Goal: Book appointment/travel/reservation

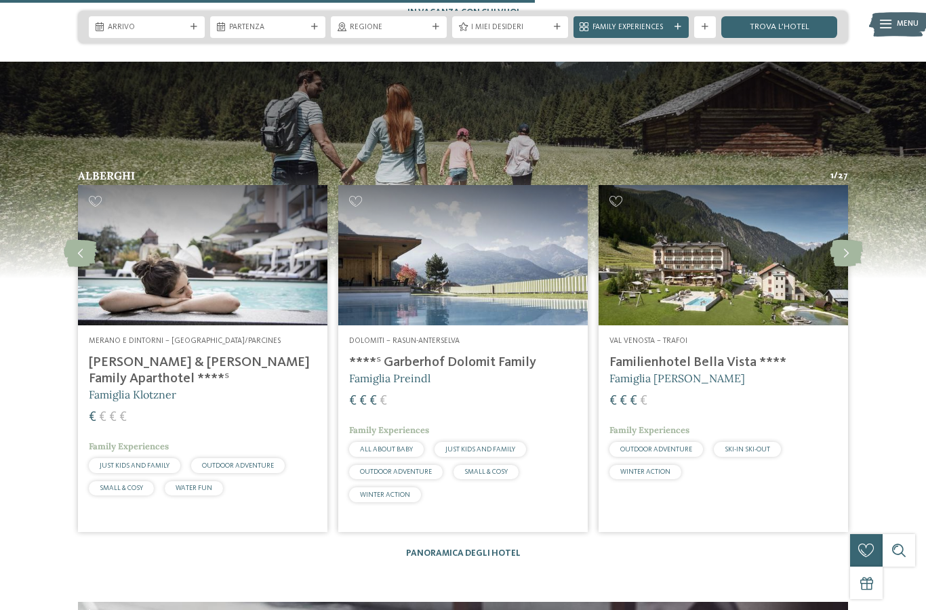
scroll to position [2819, 0]
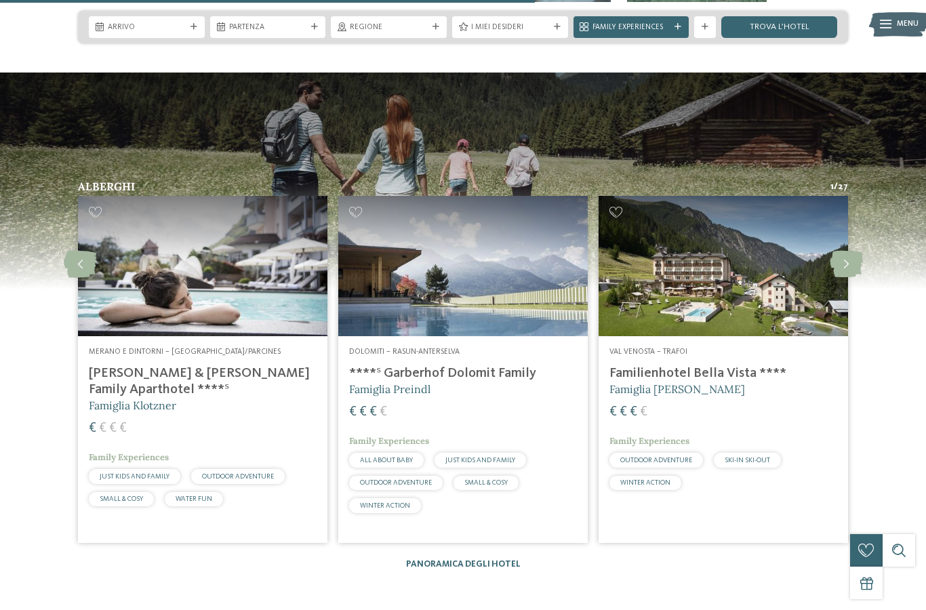
click at [847, 257] on icon at bounding box center [846, 264] width 33 height 27
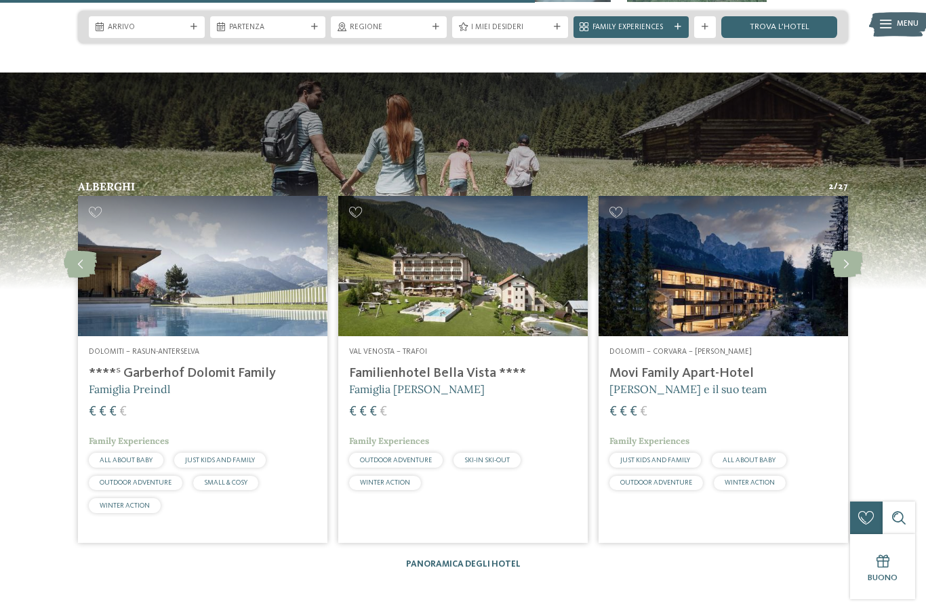
click at [847, 265] on icon at bounding box center [846, 264] width 33 height 27
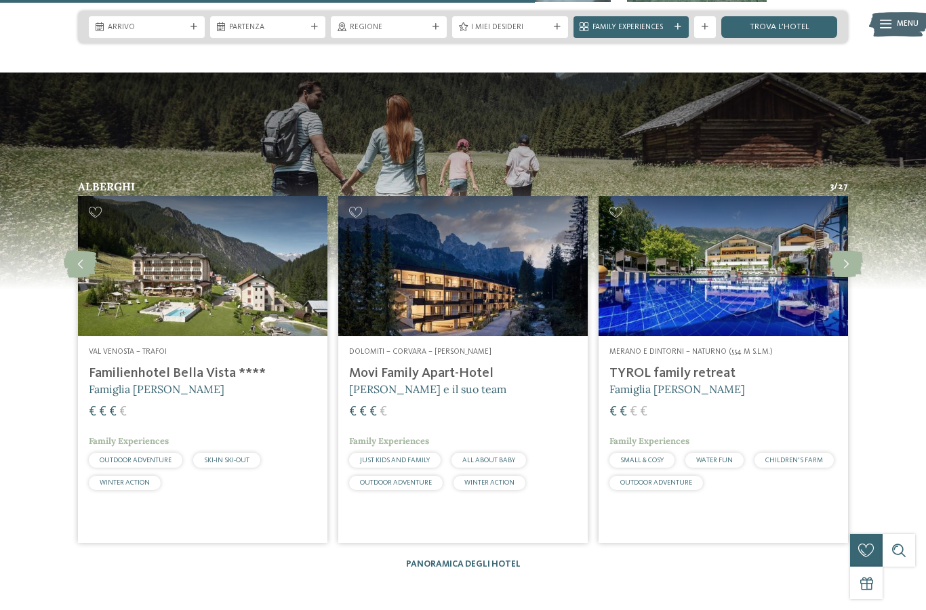
click at [849, 262] on icon at bounding box center [846, 264] width 33 height 27
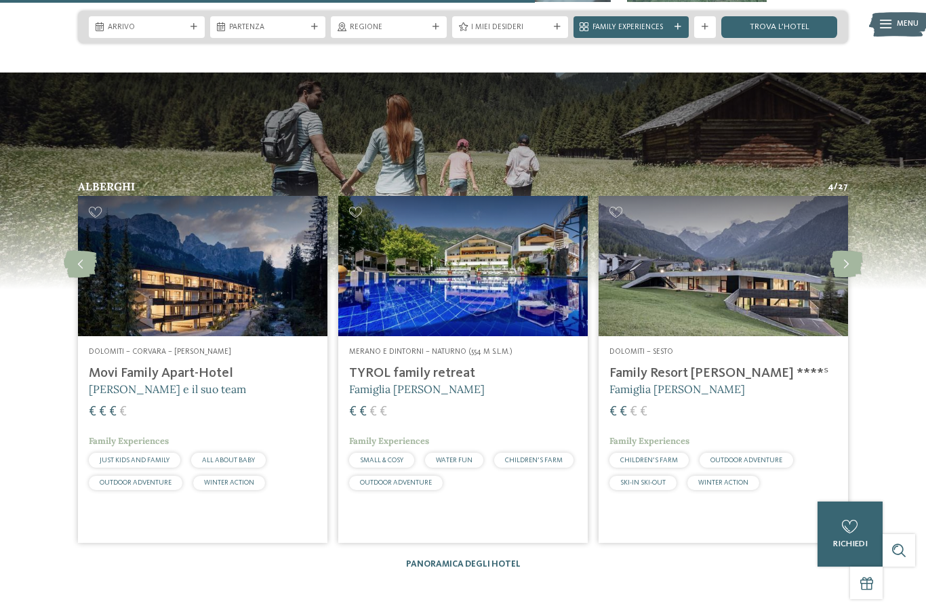
click at [847, 266] on icon at bounding box center [846, 264] width 33 height 27
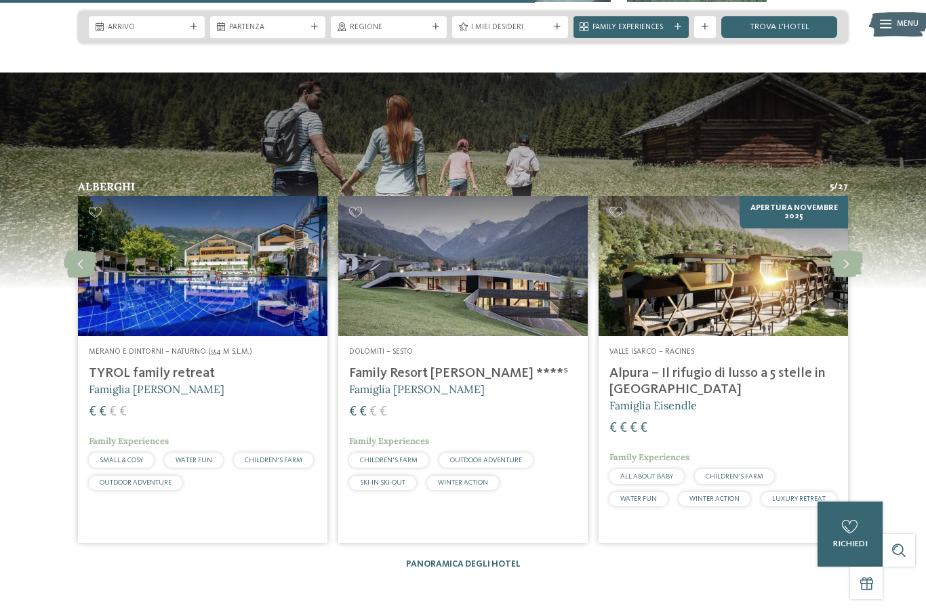
click at [847, 270] on icon at bounding box center [846, 264] width 33 height 27
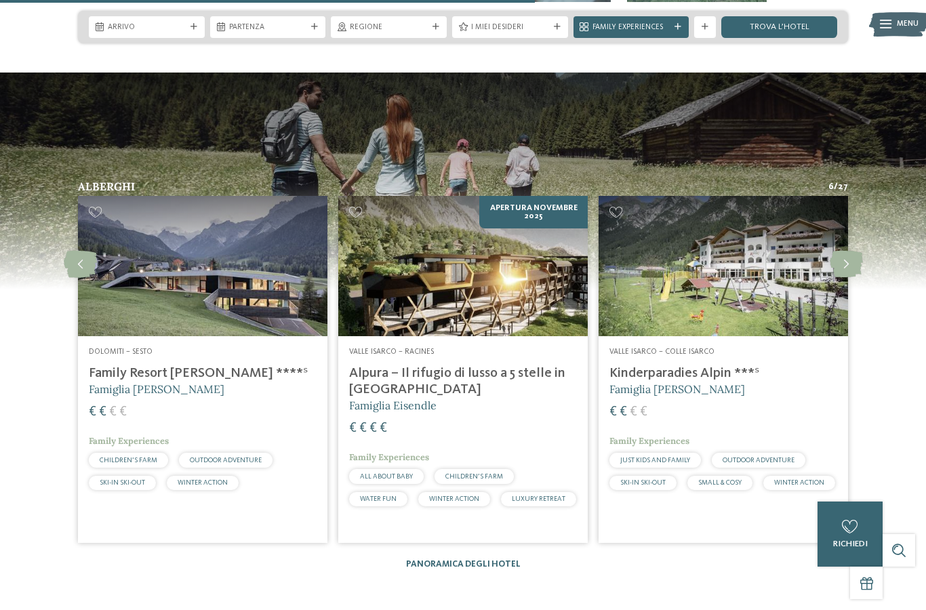
click at [847, 270] on icon at bounding box center [846, 264] width 33 height 27
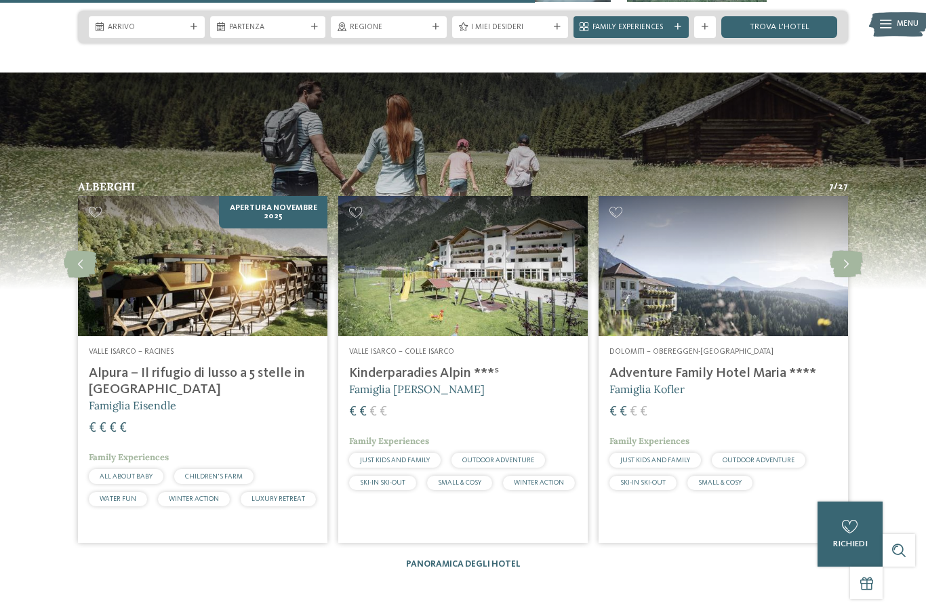
click at [846, 273] on icon at bounding box center [846, 264] width 33 height 27
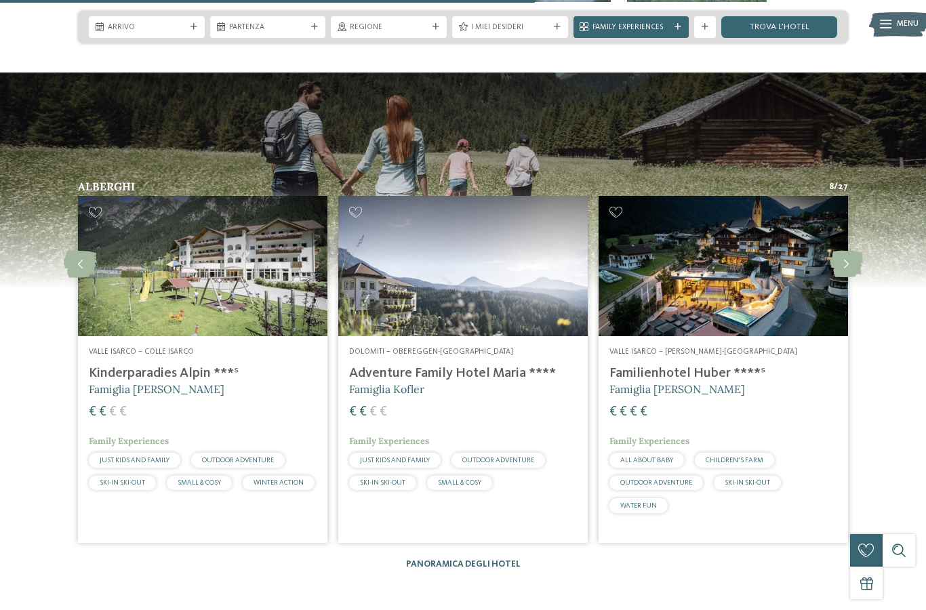
click at [846, 270] on icon at bounding box center [846, 264] width 33 height 27
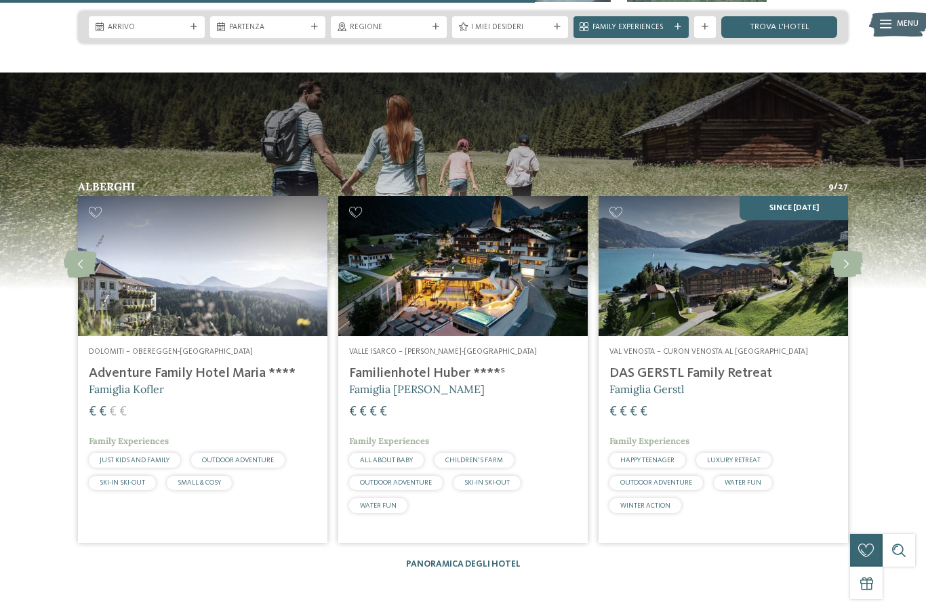
click at [844, 273] on icon at bounding box center [846, 264] width 33 height 27
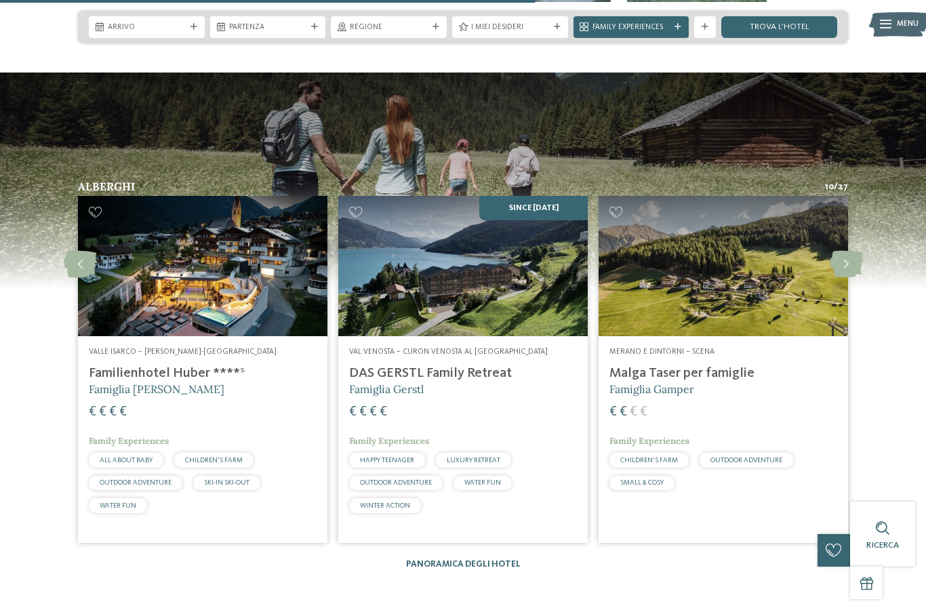
click at [841, 268] on icon at bounding box center [846, 264] width 33 height 27
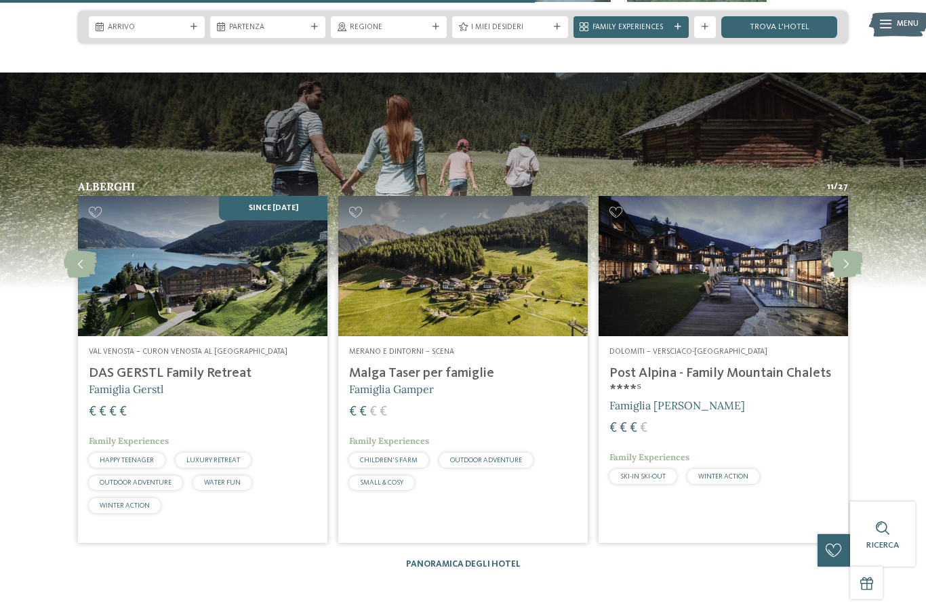
click at [843, 267] on icon at bounding box center [846, 264] width 33 height 27
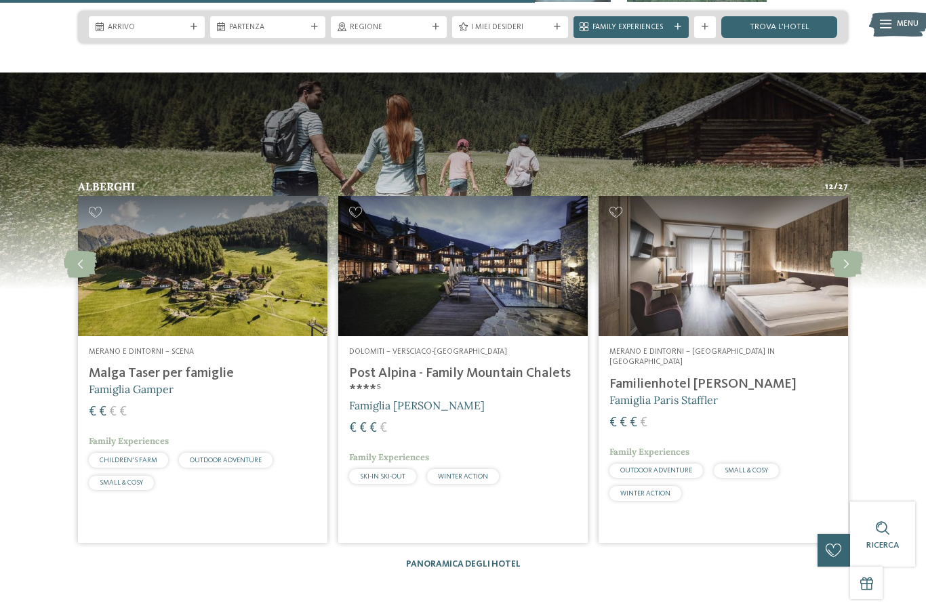
click at [843, 270] on icon at bounding box center [846, 264] width 33 height 27
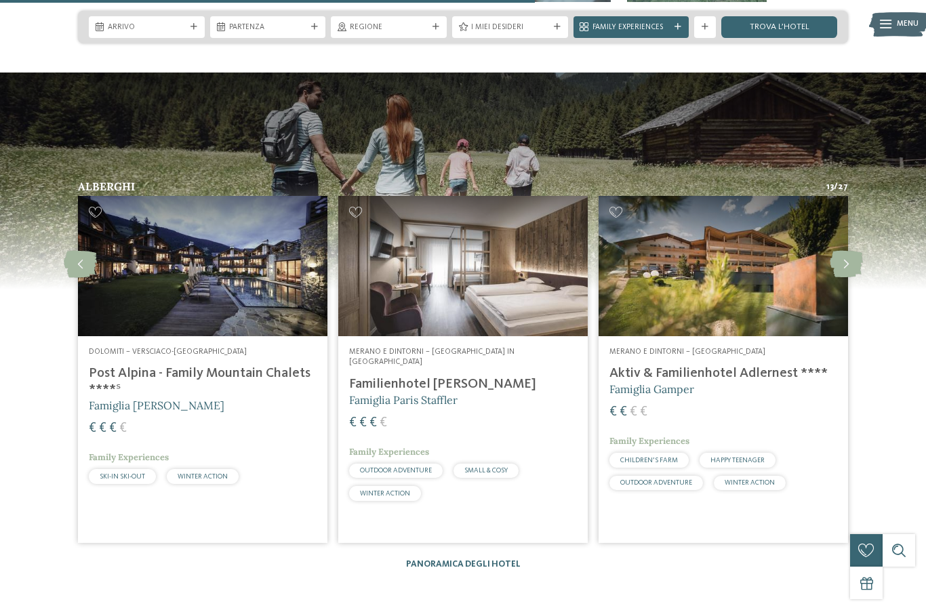
click at [845, 268] on icon at bounding box center [846, 264] width 33 height 27
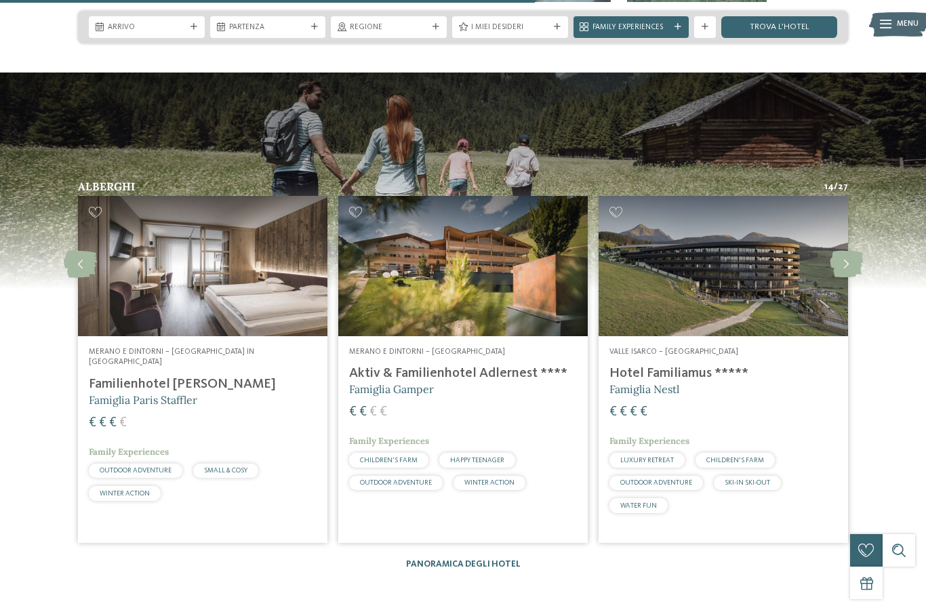
click at [840, 270] on icon at bounding box center [846, 264] width 33 height 27
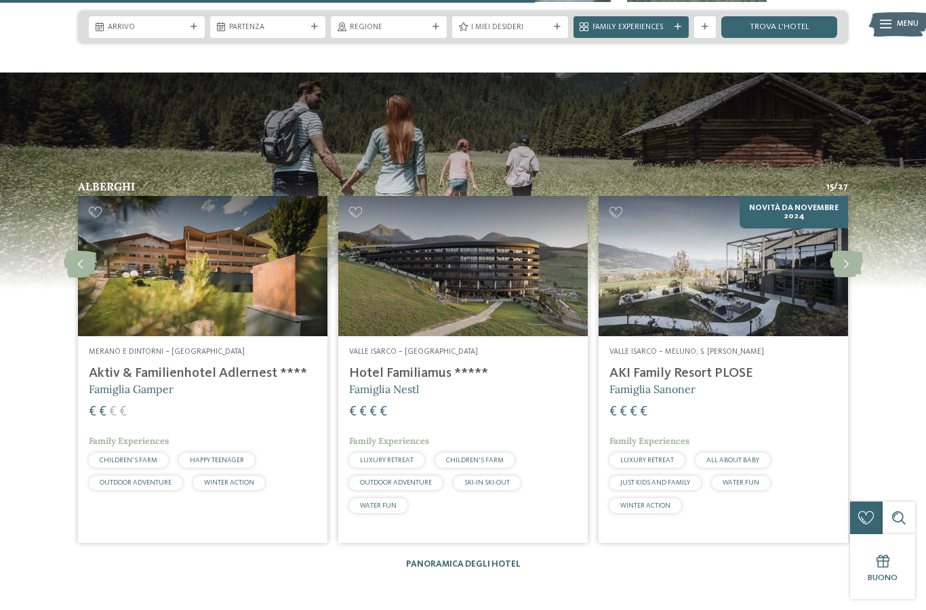
click at [843, 268] on icon at bounding box center [846, 264] width 33 height 27
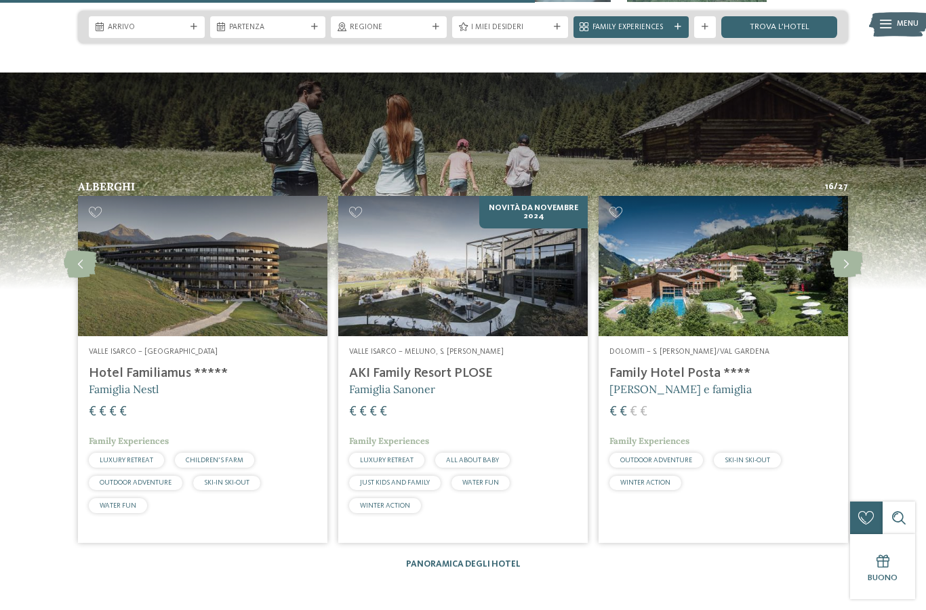
click at [841, 268] on icon at bounding box center [846, 264] width 33 height 27
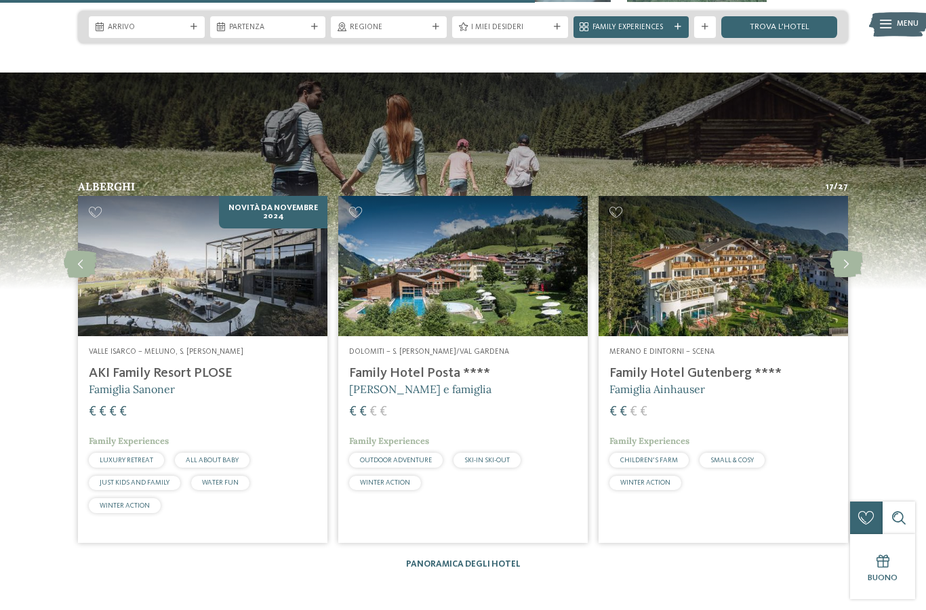
click at [840, 270] on icon at bounding box center [846, 264] width 33 height 27
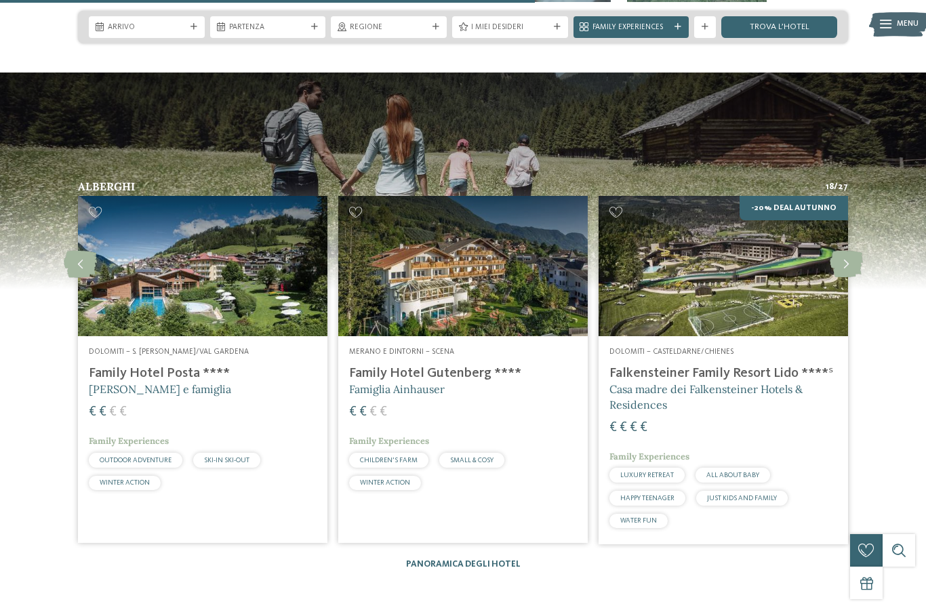
click at [838, 271] on icon at bounding box center [846, 264] width 33 height 27
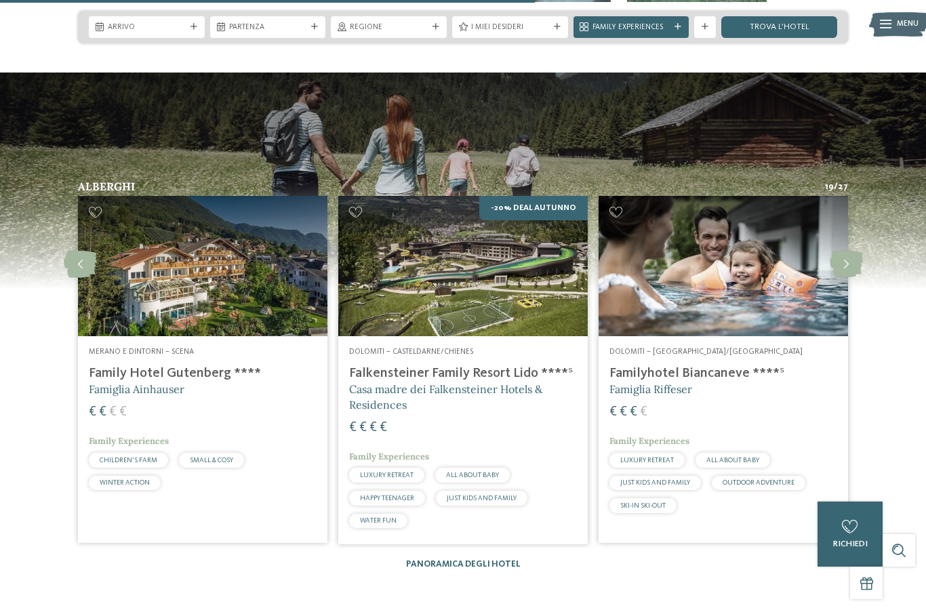
click at [849, 264] on icon at bounding box center [846, 264] width 33 height 27
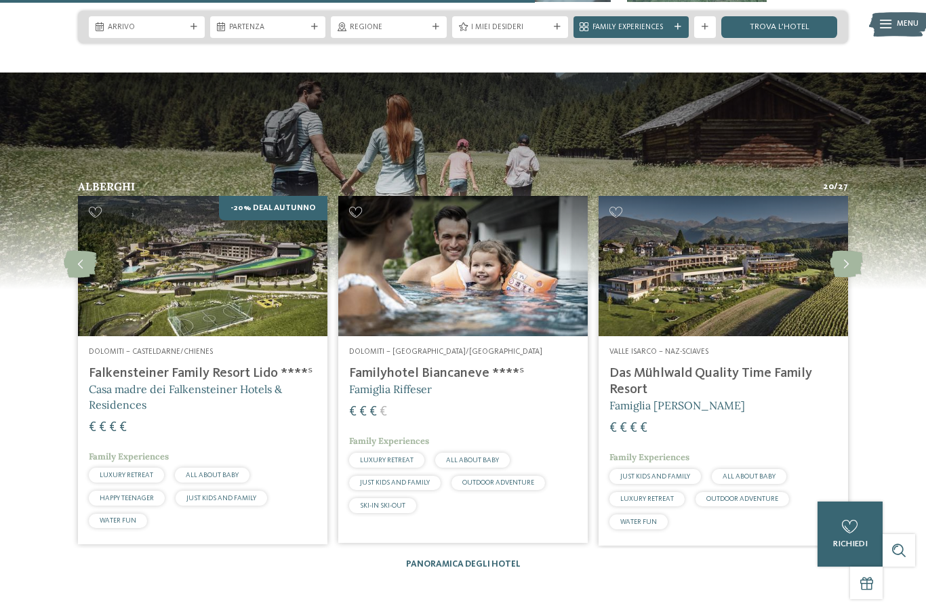
click at [844, 266] on icon at bounding box center [846, 264] width 33 height 27
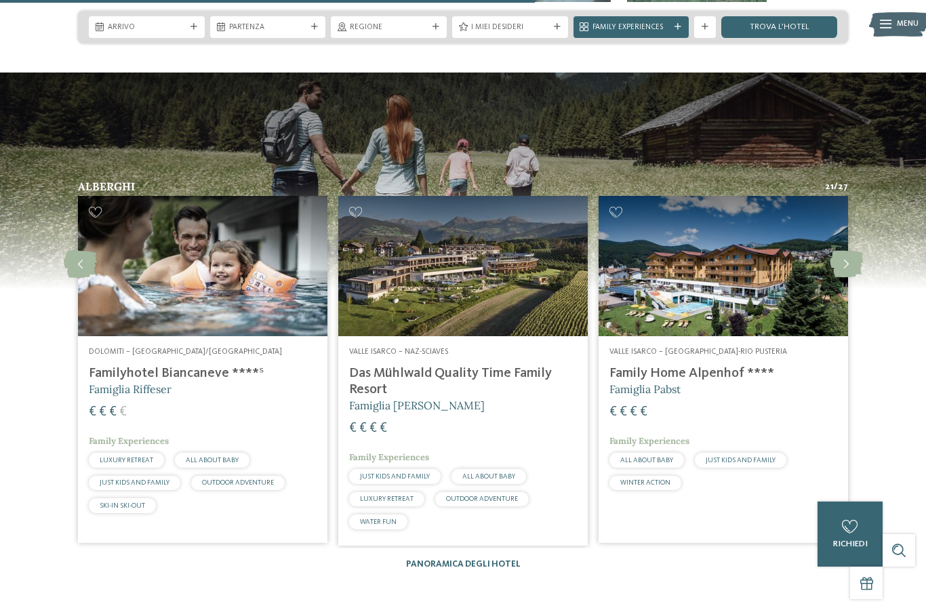
click at [837, 268] on icon at bounding box center [846, 264] width 33 height 27
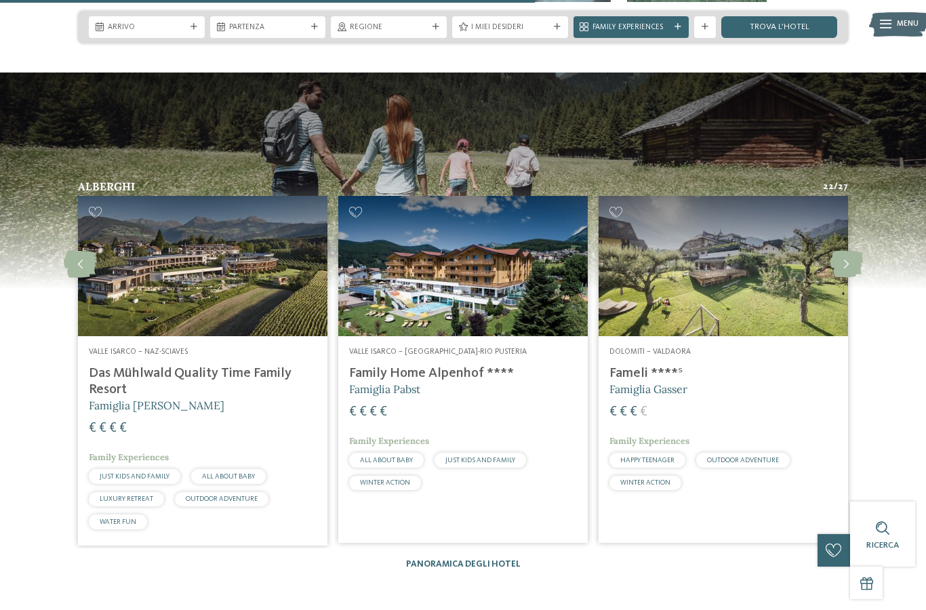
click at [843, 266] on icon at bounding box center [846, 264] width 33 height 27
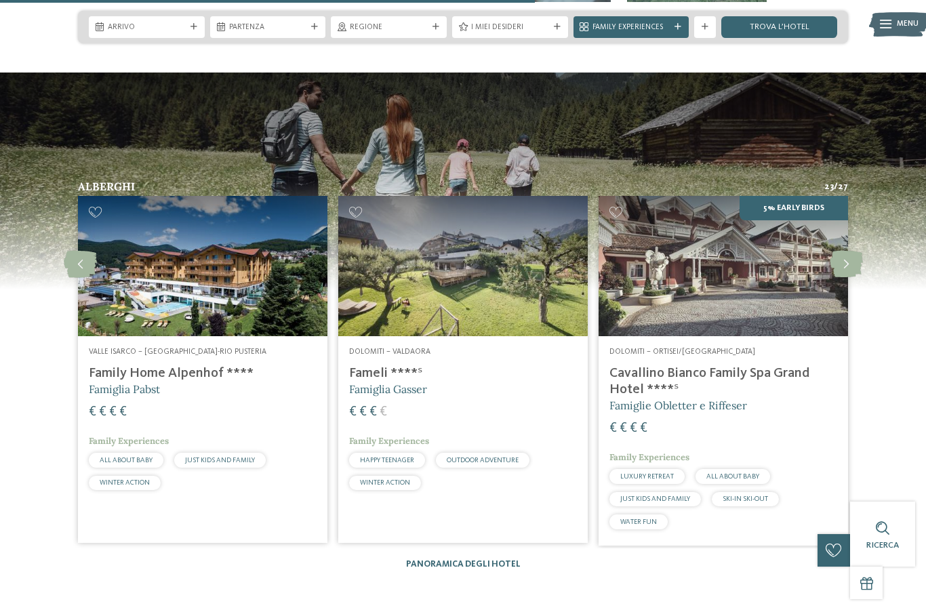
click at [845, 268] on icon at bounding box center [846, 264] width 33 height 27
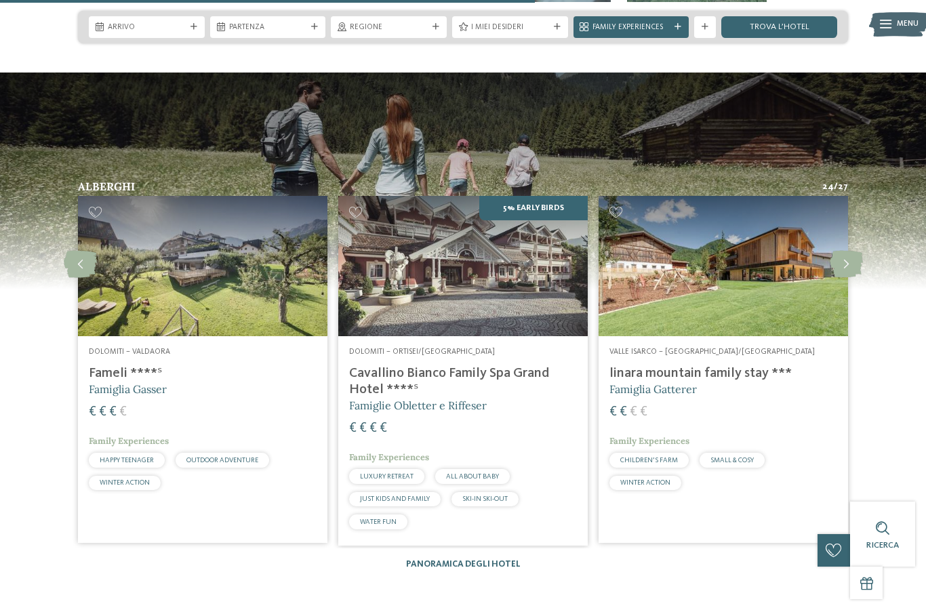
click at [843, 268] on icon at bounding box center [846, 264] width 33 height 27
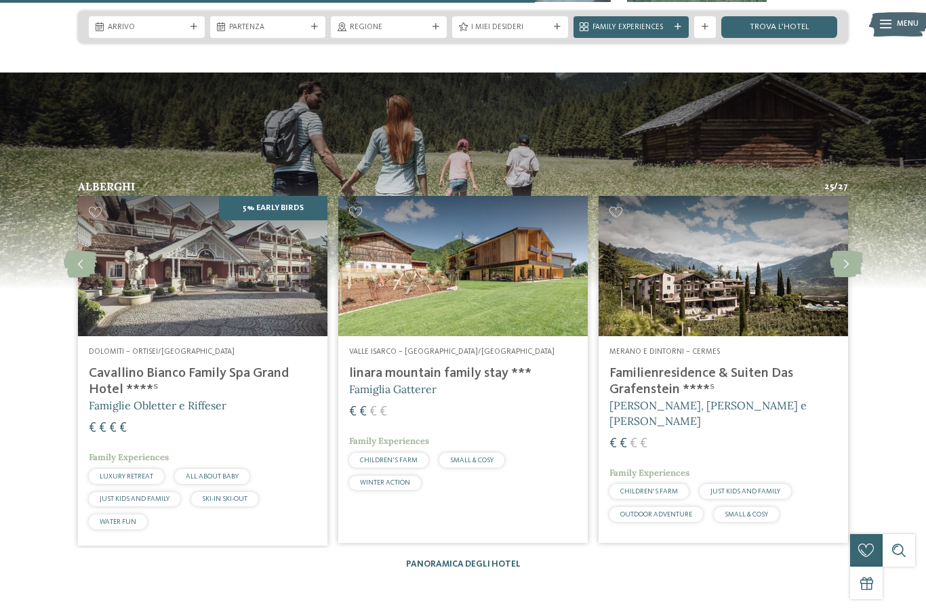
click at [843, 274] on icon at bounding box center [846, 264] width 33 height 27
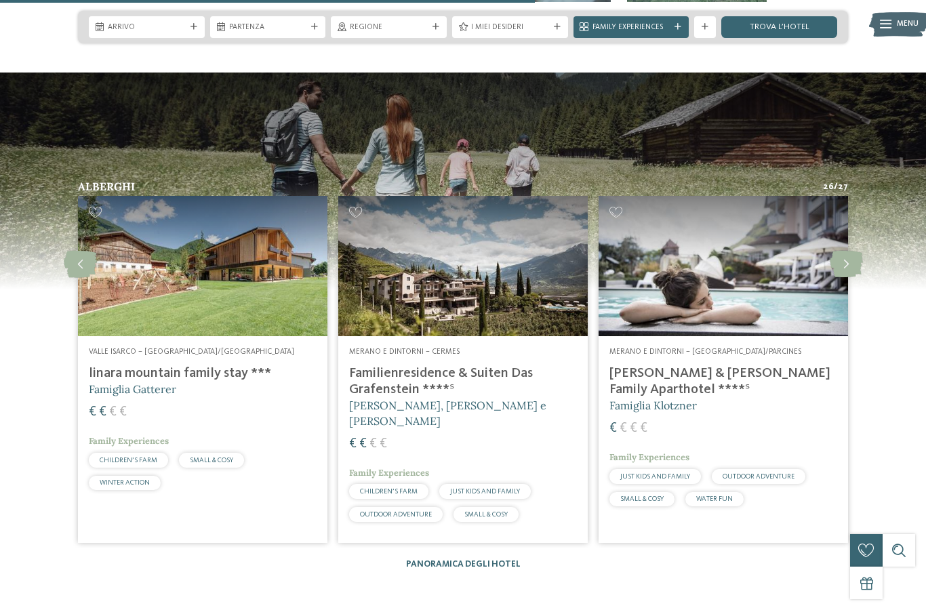
click at [843, 272] on icon at bounding box center [846, 264] width 33 height 27
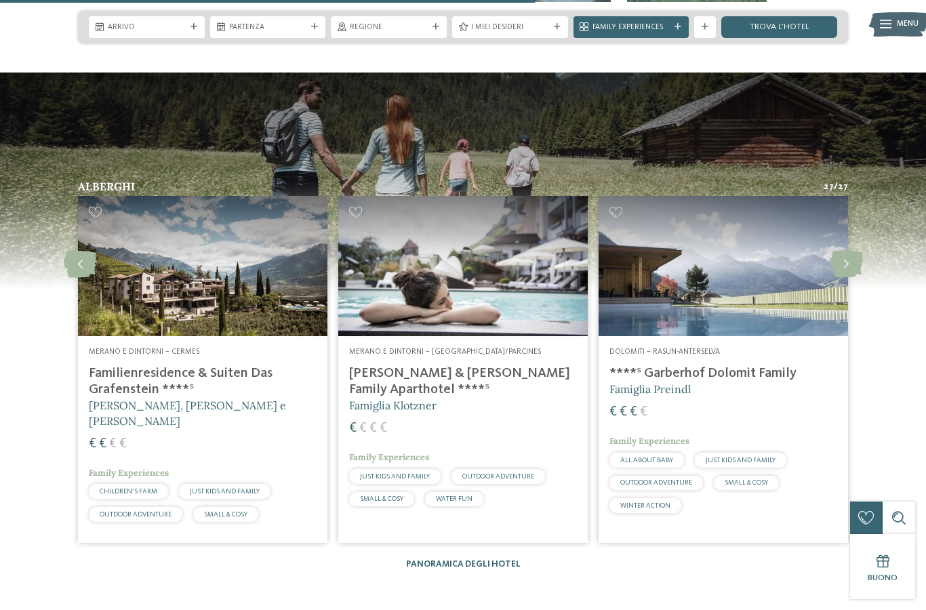
click at [840, 276] on div at bounding box center [846, 264] width 30 height 30
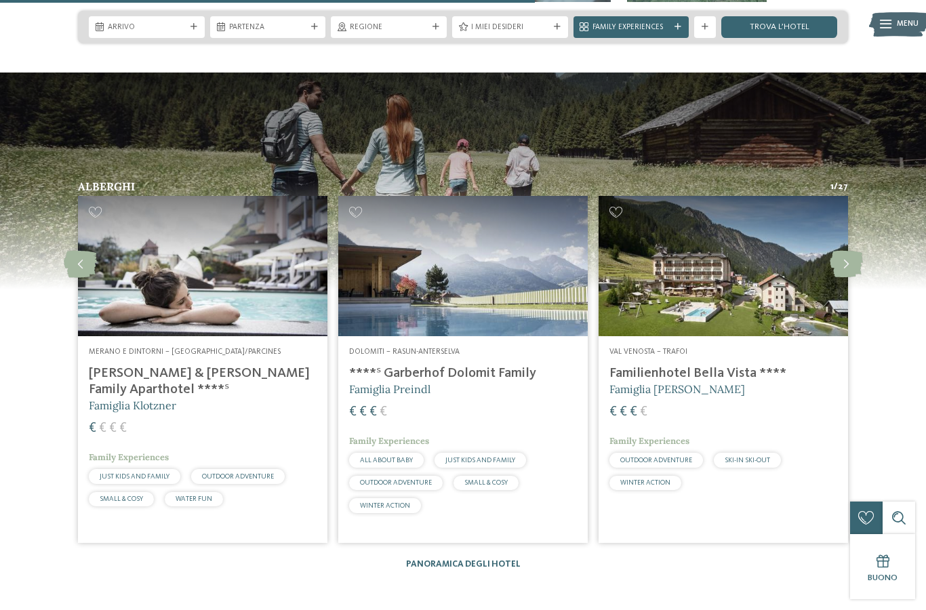
click at [839, 279] on img at bounding box center [723, 266] width 249 height 140
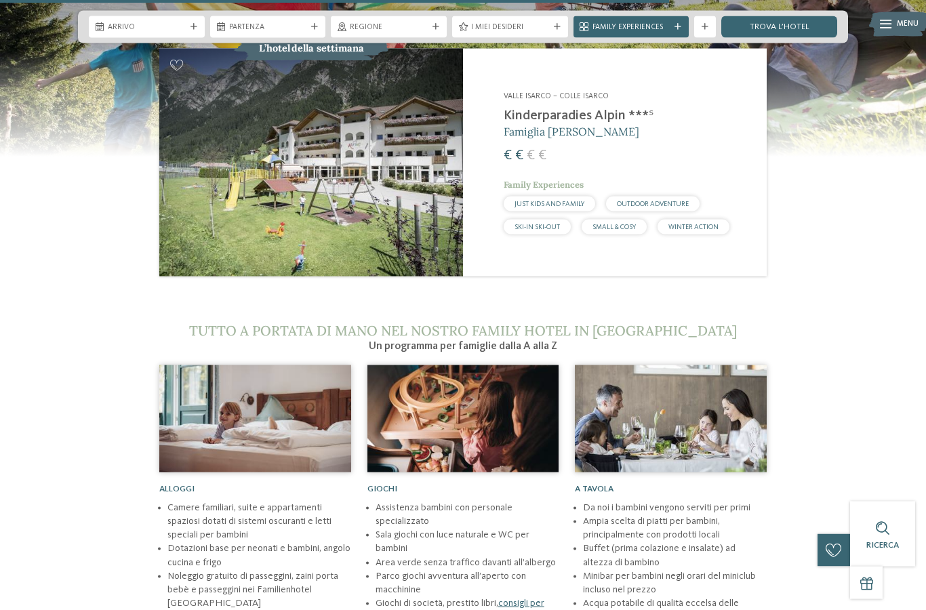
scroll to position [3532, 0]
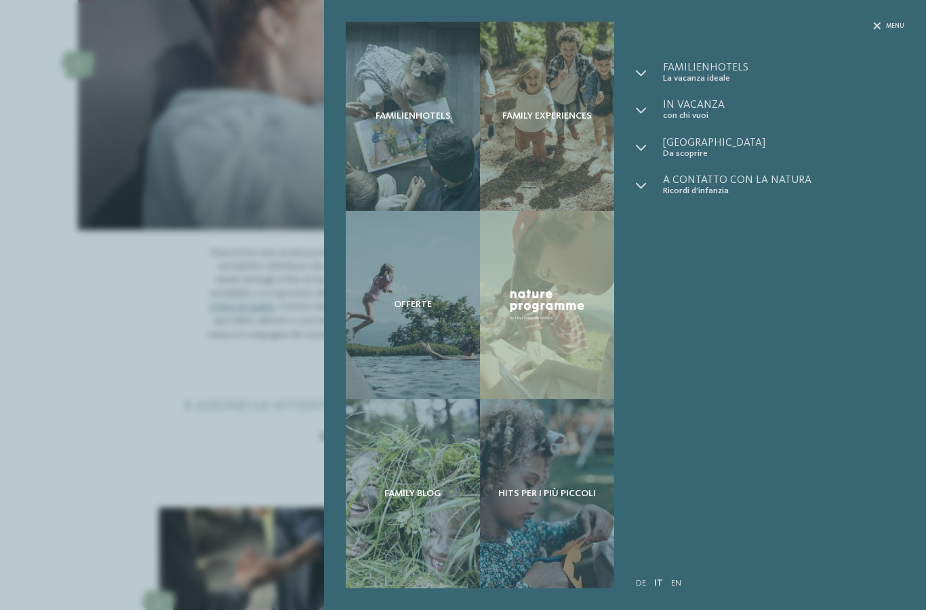
click at [656, 79] on div at bounding box center [649, 72] width 27 height 21
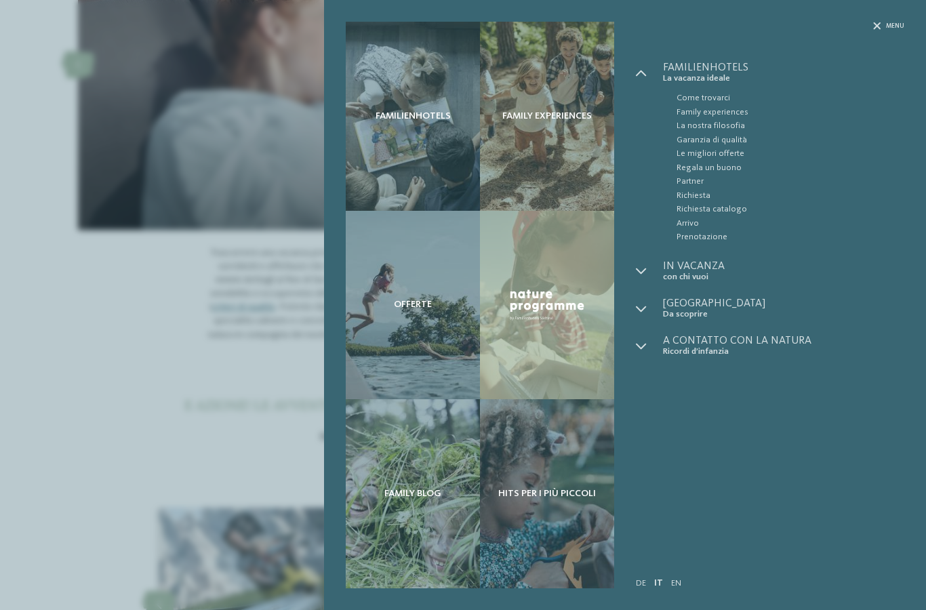
scroll to position [0, 0]
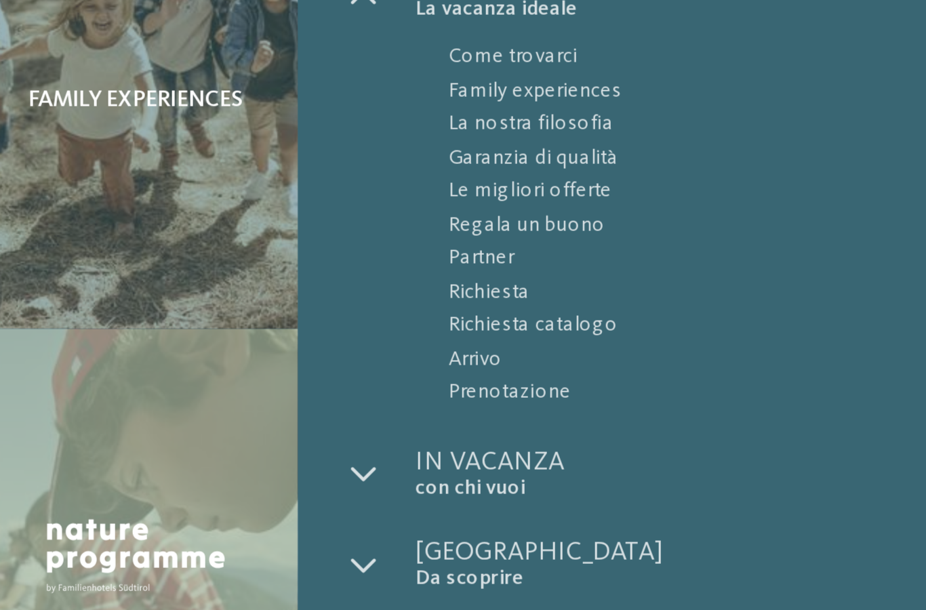
click at [636, 266] on icon at bounding box center [641, 271] width 11 height 11
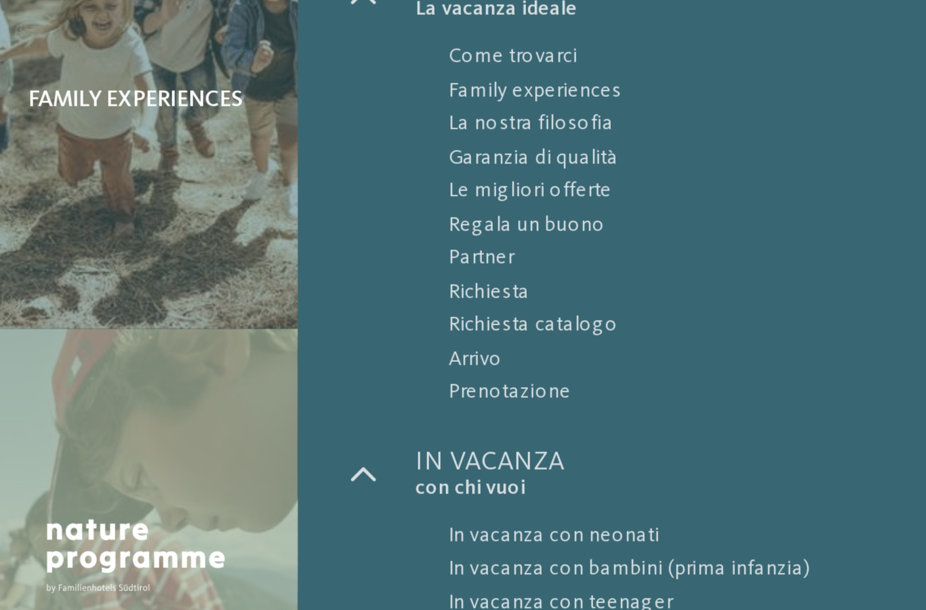
click at [636, 422] on icon at bounding box center [641, 427] width 11 height 11
click at [422, 121] on span "Familienhotels" at bounding box center [413, 117] width 75 height 12
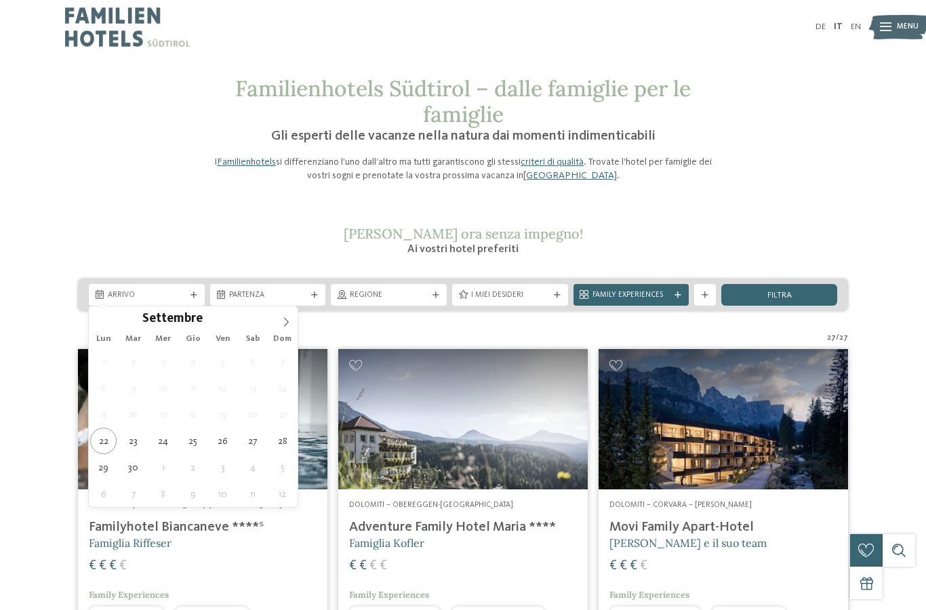
click at [276, 327] on span at bounding box center [286, 317] width 23 height 23
click at [281, 322] on icon at bounding box center [285, 321] width 9 height 9
type div "14.11.2025"
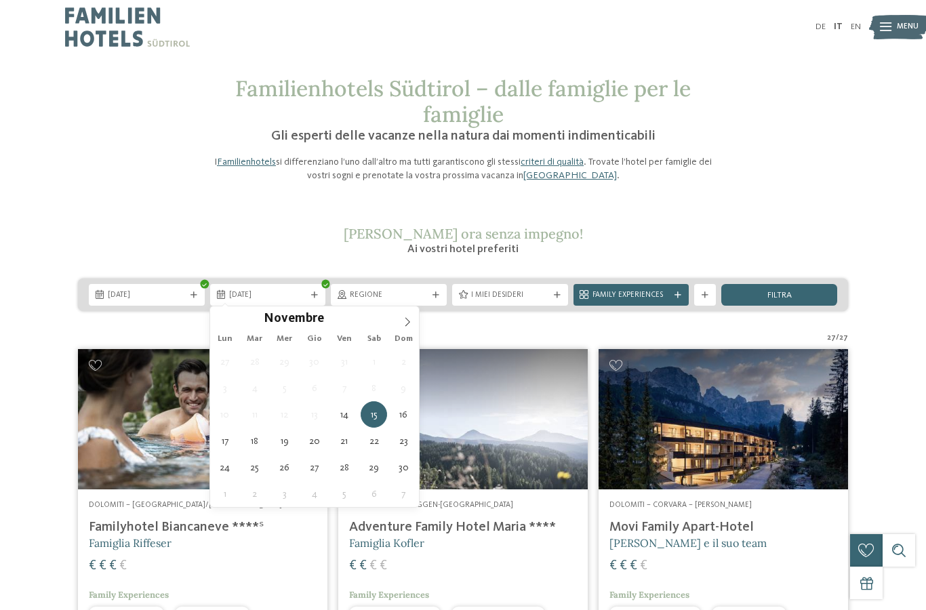
type div "16.11.2025"
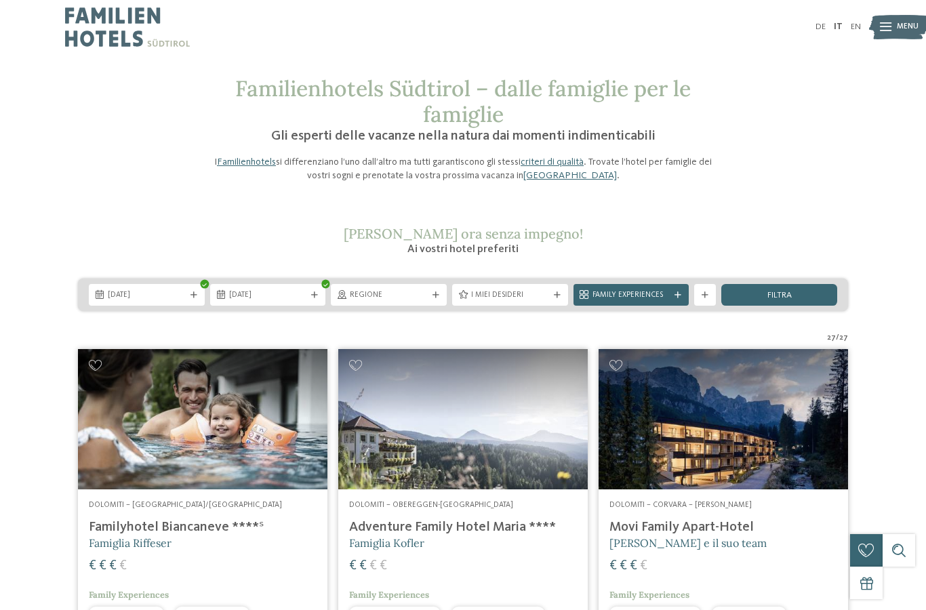
click at [559, 294] on icon at bounding box center [557, 295] width 7 height 7
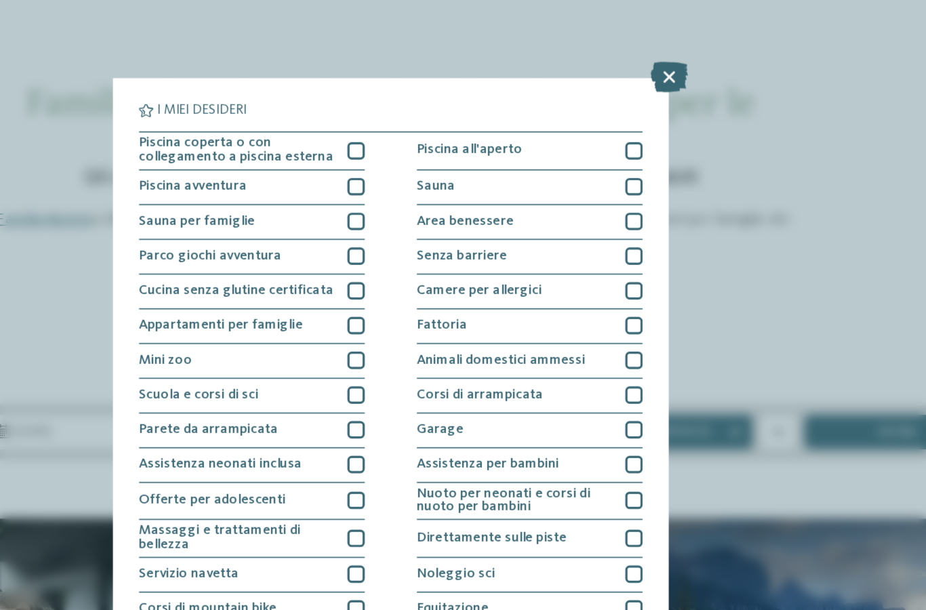
click at [609, 136] on div at bounding box center [614, 141] width 11 height 11
click at [609, 158] on div at bounding box center [614, 163] width 11 height 11
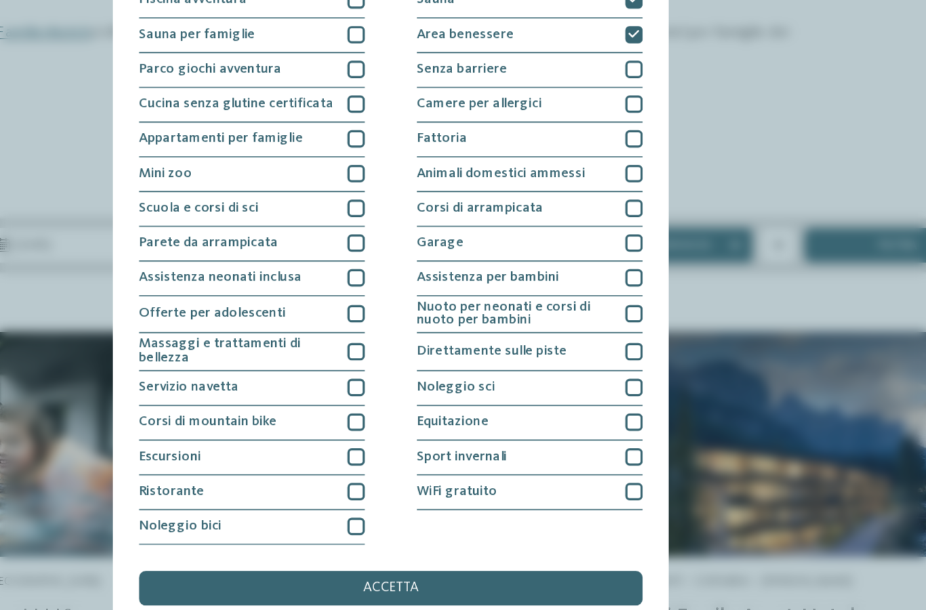
click at [362, 498] on div "accetta" at bounding box center [463, 509] width 315 height 22
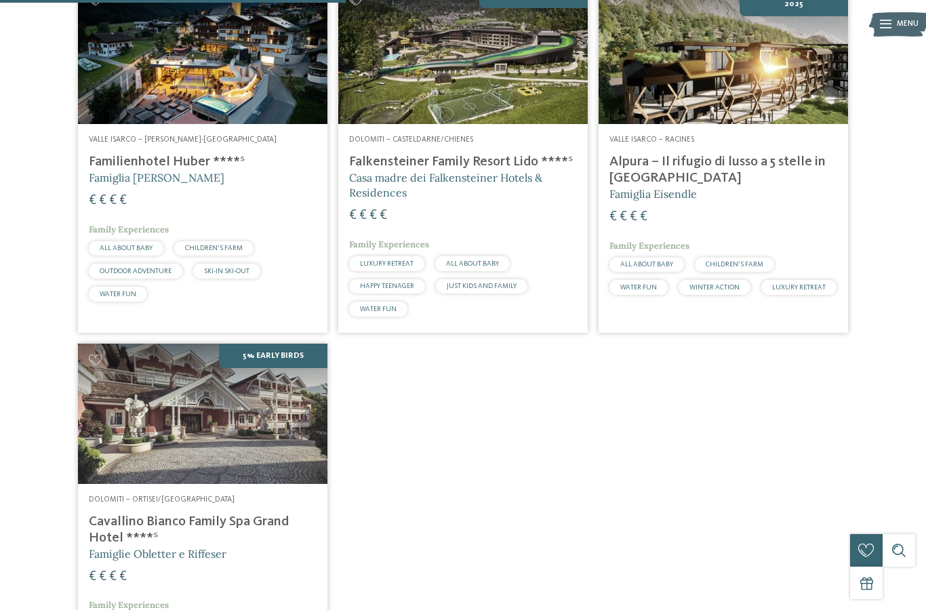
scroll to position [430, 0]
click at [123, 155] on h4 "Familienhotel Huber ****ˢ" at bounding box center [203, 163] width 228 height 16
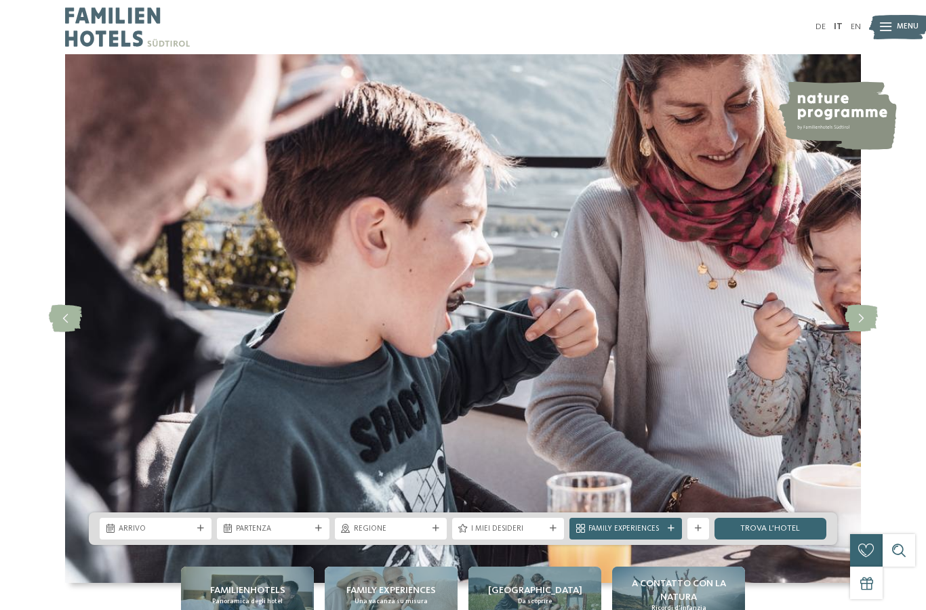
click at [878, 24] on img at bounding box center [899, 27] width 60 height 30
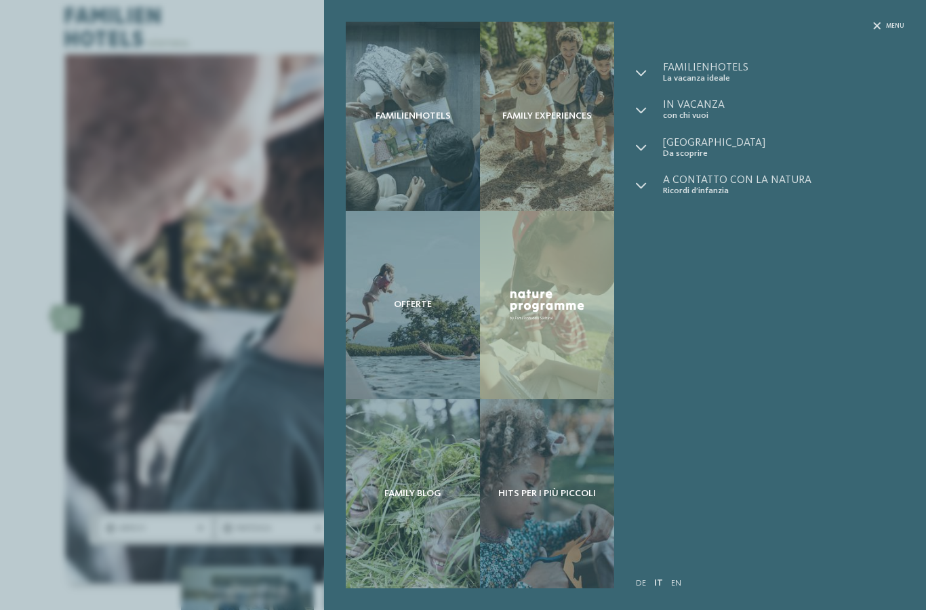
click at [684, 73] on span "La vacanza ideale" at bounding box center [783, 78] width 241 height 10
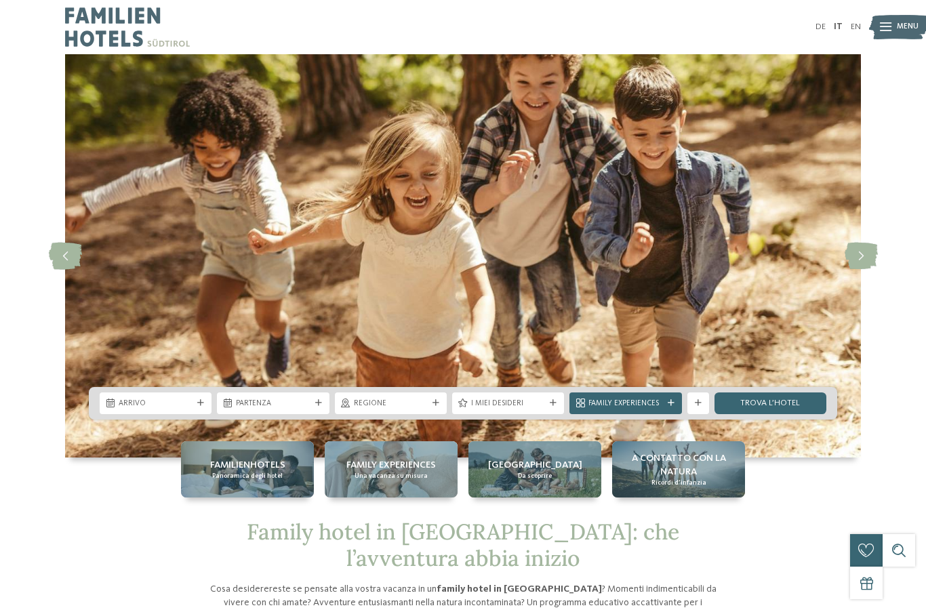
click at [450, 414] on div "I miei desideri" at bounding box center [507, 404] width 117 height 22
click at [433, 414] on div "Regione" at bounding box center [391, 404] width 112 height 22
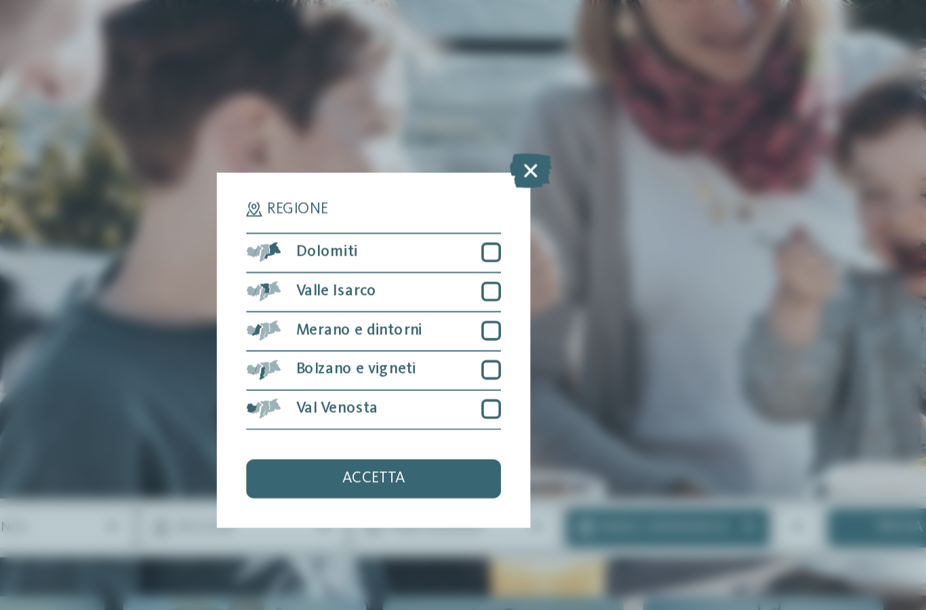
click at [523, 245] on div at bounding box center [528, 250] width 11 height 11
click at [525, 248] on icon at bounding box center [528, 251] width 7 height 7
click at [523, 245] on div at bounding box center [528, 250] width 11 height 11
click at [393, 365] on div "accetta" at bounding box center [463, 376] width 141 height 22
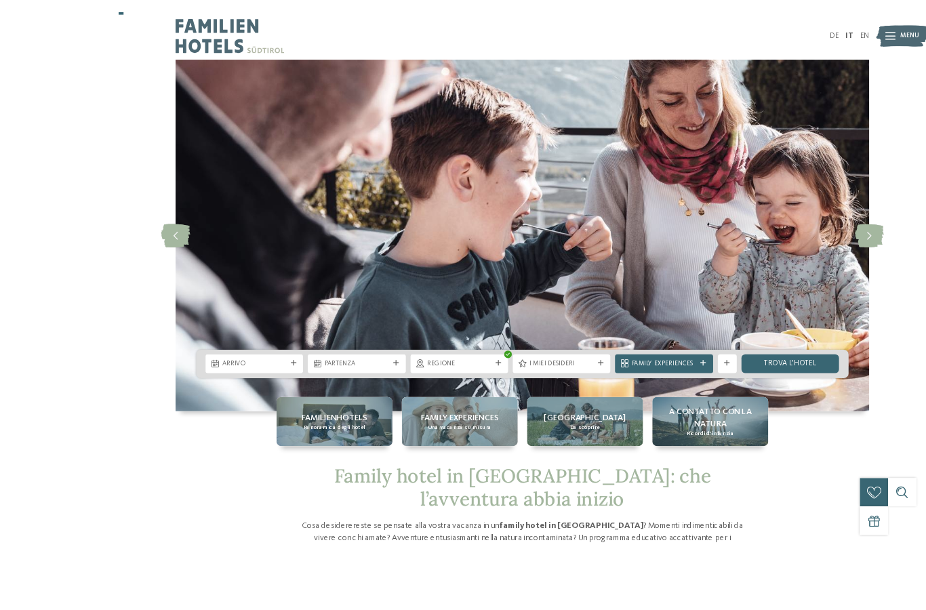
scroll to position [47, 0]
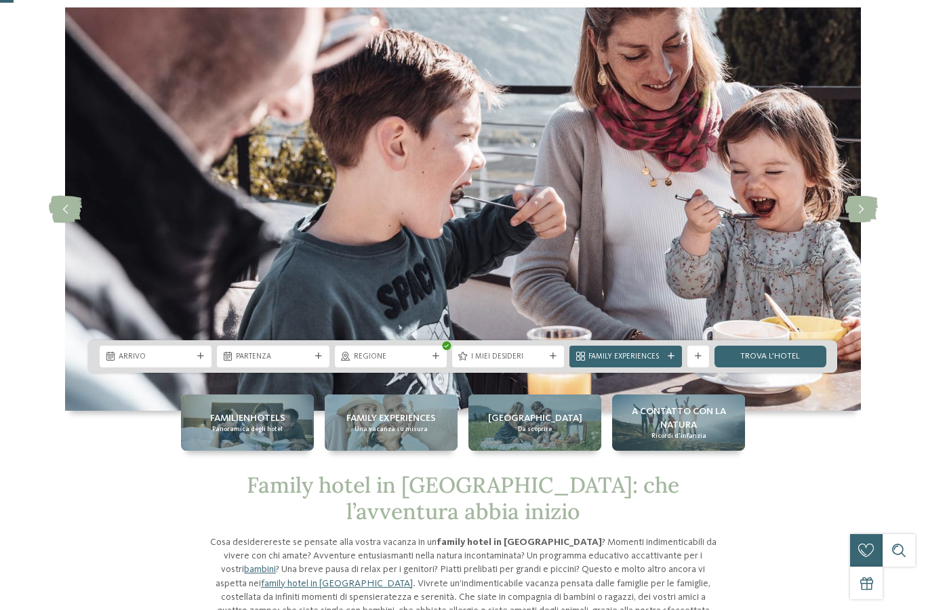
click at [673, 360] on icon at bounding box center [671, 356] width 7 height 7
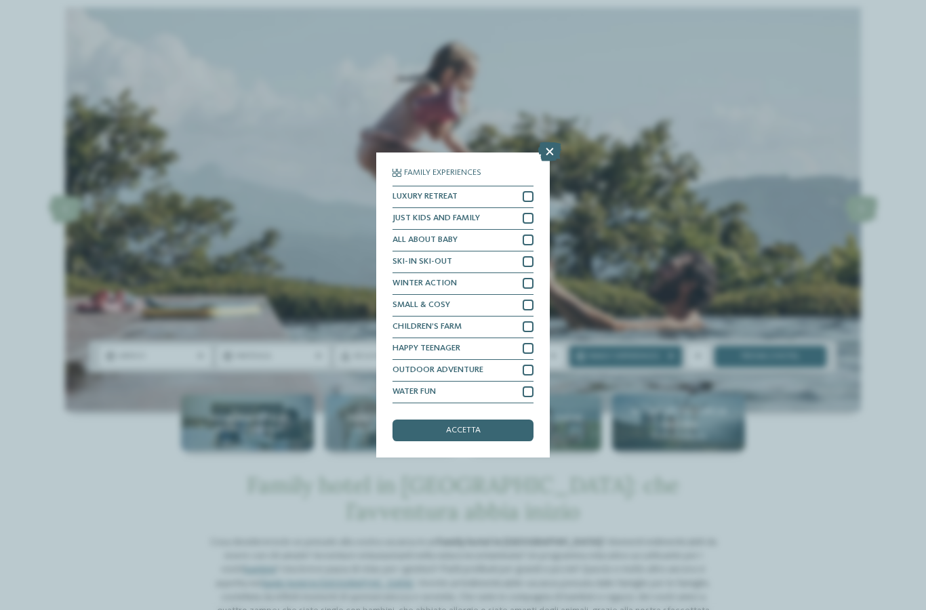
click at [553, 332] on div "Family Experiences LUXURY RETREAT JUST KIDS AND FAMILY" at bounding box center [463, 305] width 926 height 610
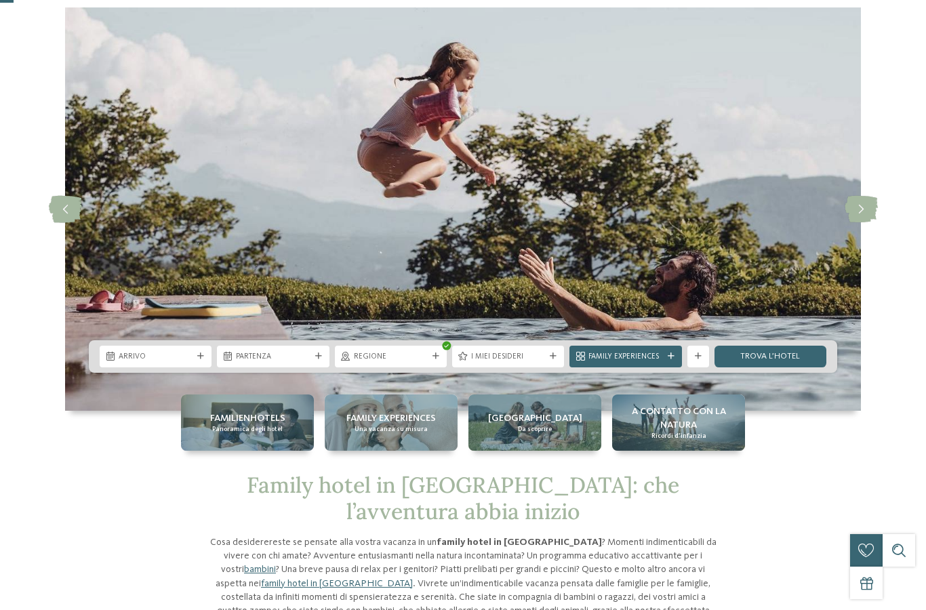
click at [661, 367] on div "Family Experiences" at bounding box center [625, 357] width 112 height 22
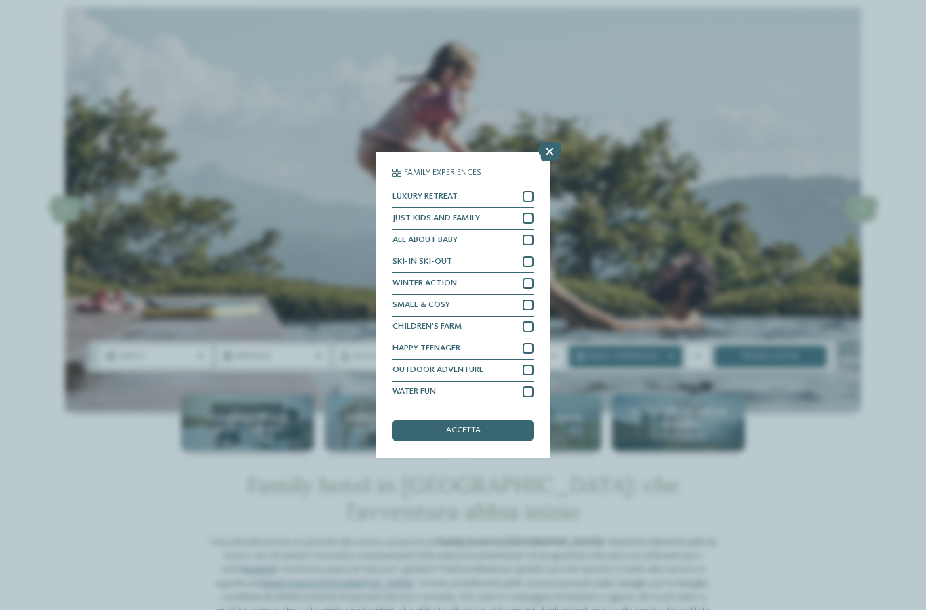
click at [525, 386] on div at bounding box center [528, 391] width 11 height 11
click at [505, 420] on div "accetta" at bounding box center [463, 431] width 141 height 22
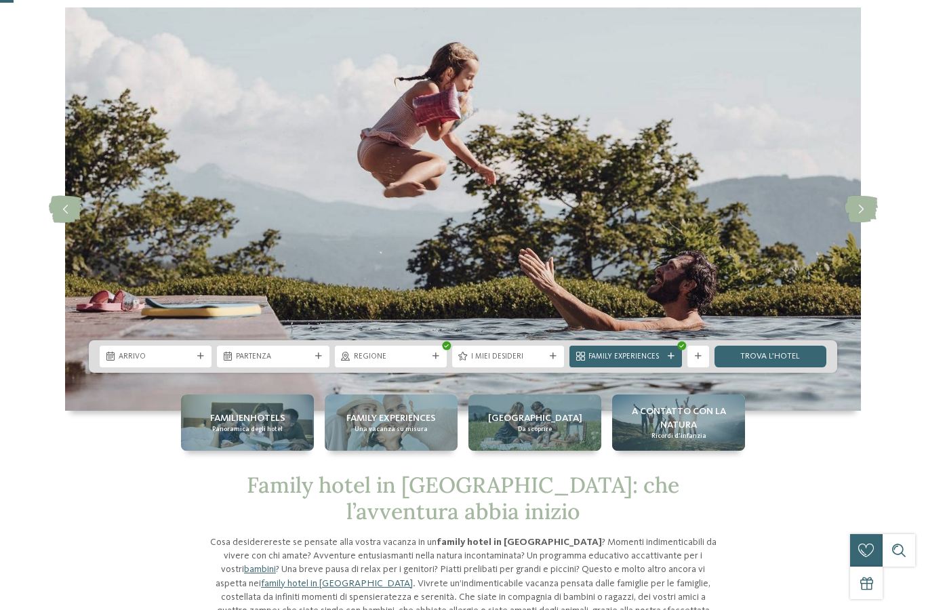
click at [796, 367] on link "trova l’hotel" at bounding box center [771, 357] width 112 height 22
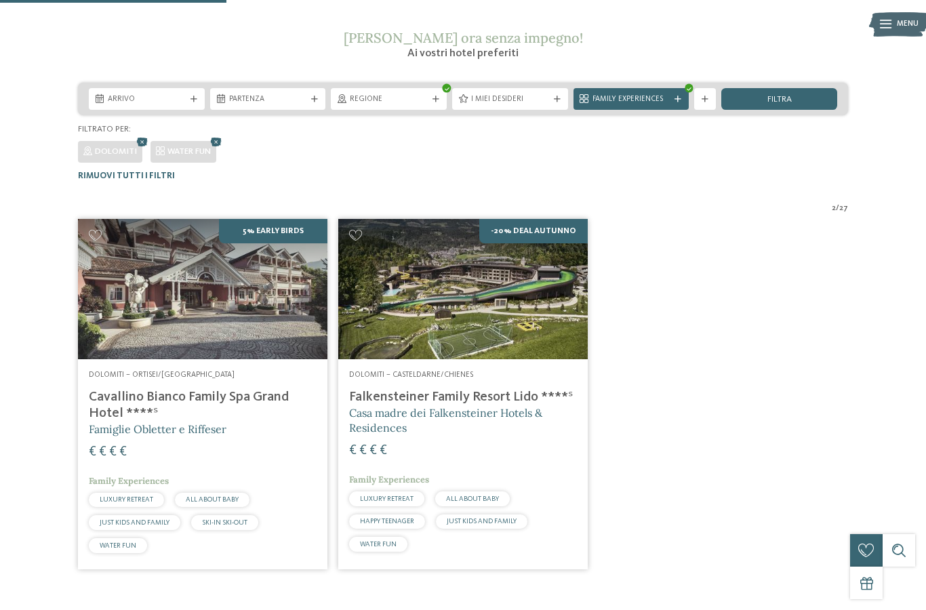
scroll to position [195, 0]
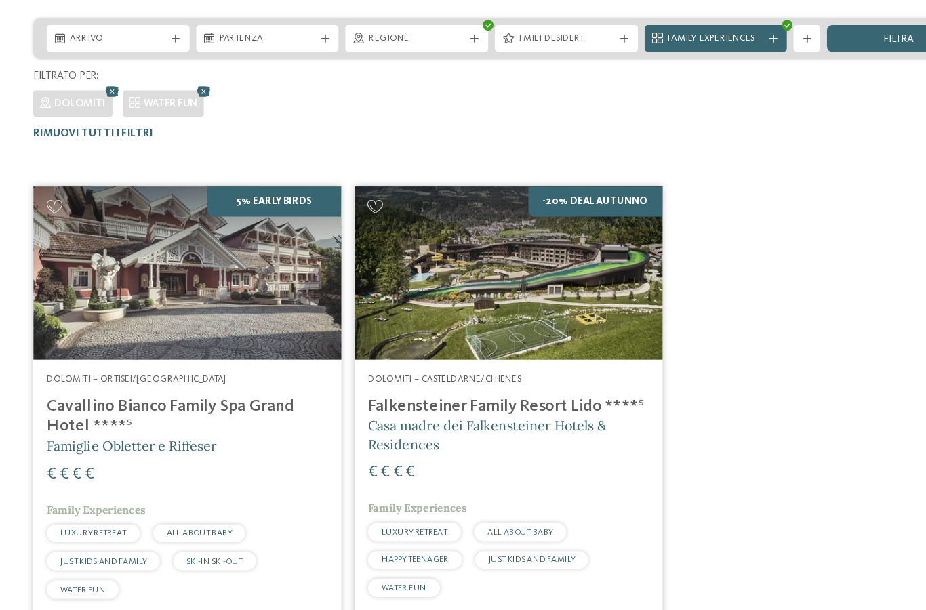
click at [208, 136] on icon at bounding box center [216, 143] width 16 height 14
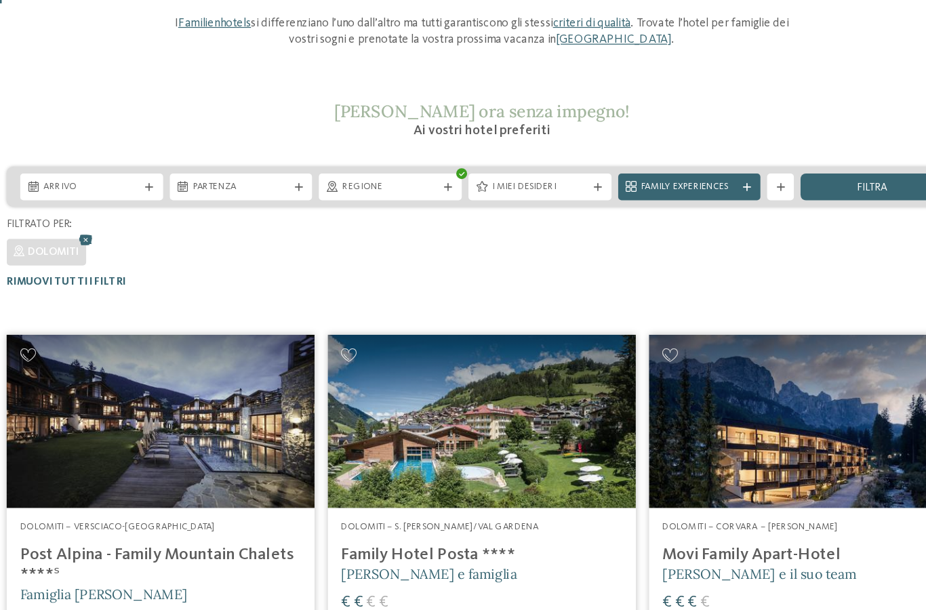
scroll to position [136, 0]
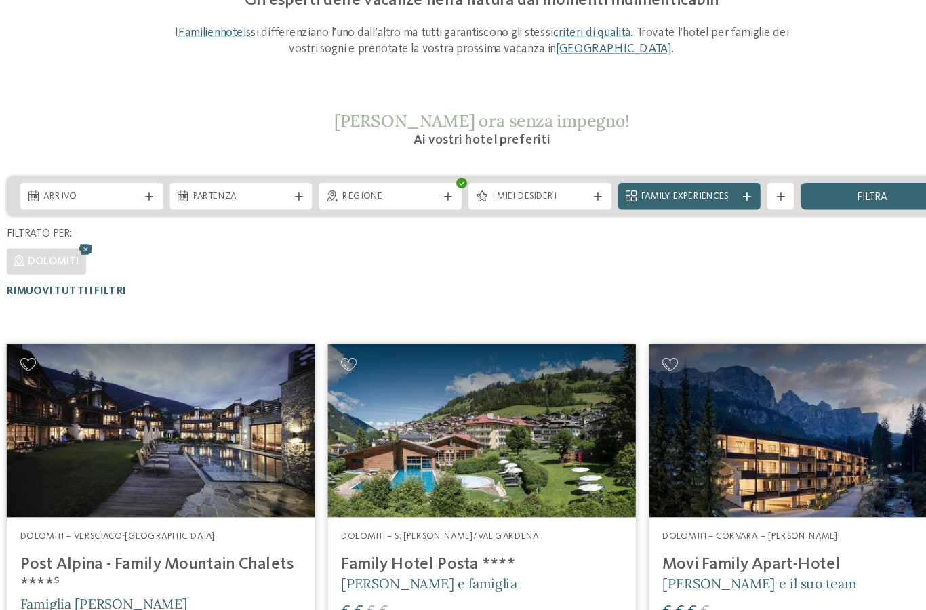
click at [374, 155] on div "Regione" at bounding box center [389, 159] width 116 height 22
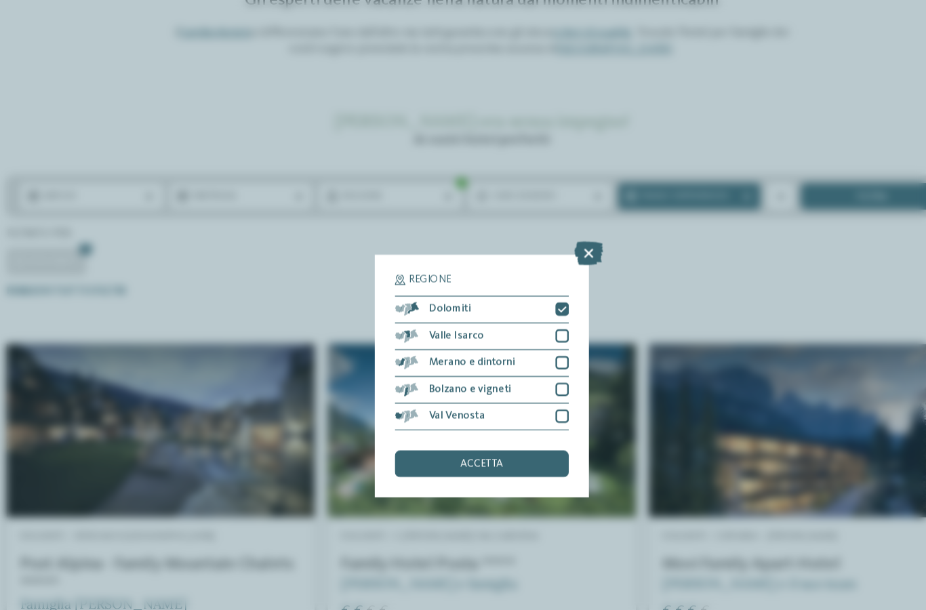
click at [523, 267] on div at bounding box center [528, 272] width 11 height 11
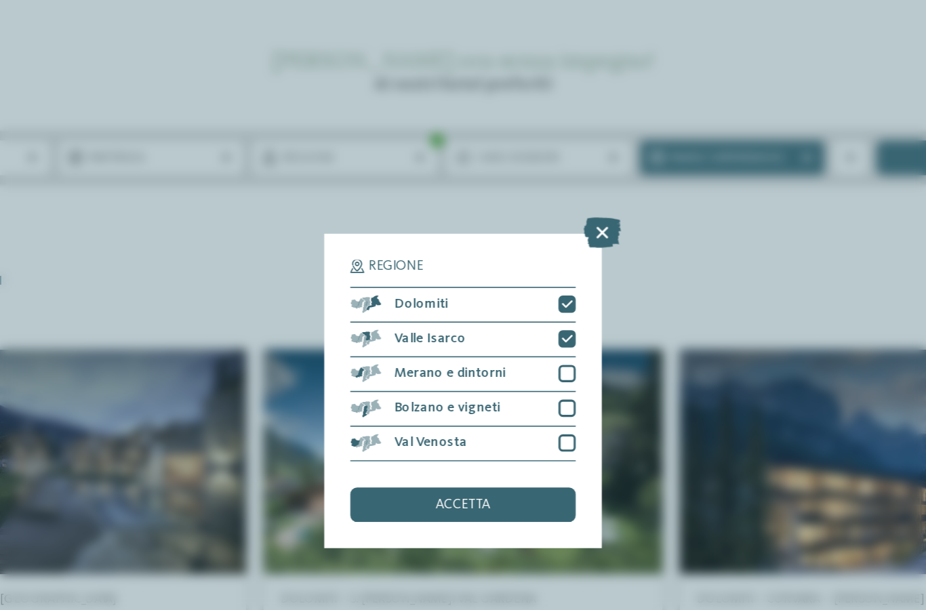
click at [525, 248] on icon at bounding box center [528, 251] width 7 height 7
click at [523, 267] on div at bounding box center [528, 272] width 11 height 11
click at [393, 365] on div "accetta" at bounding box center [463, 376] width 141 height 22
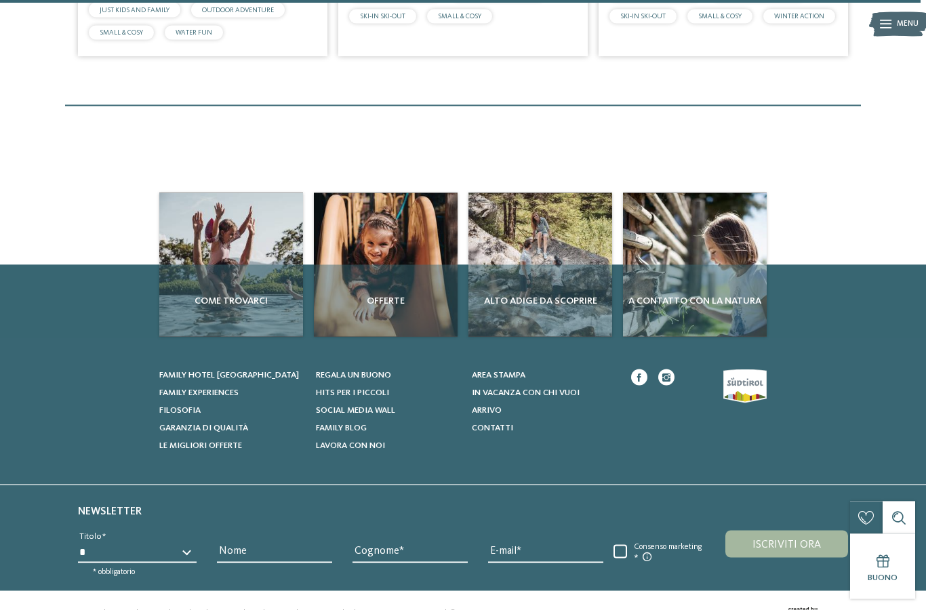
scroll to position [3400, 0]
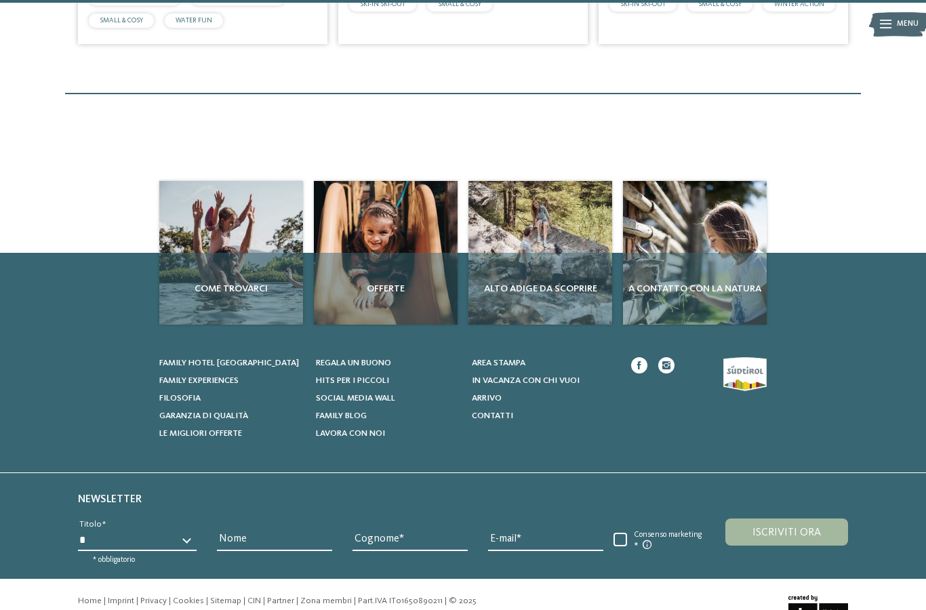
click at [843, 492] on h6 "Newsletter" at bounding box center [463, 502] width 770 height 20
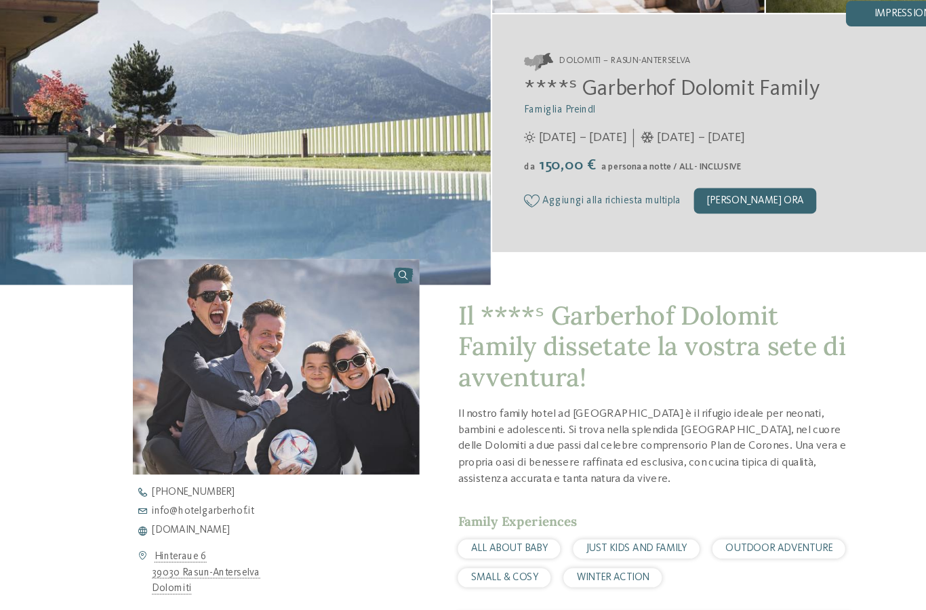
scroll to position [169, 0]
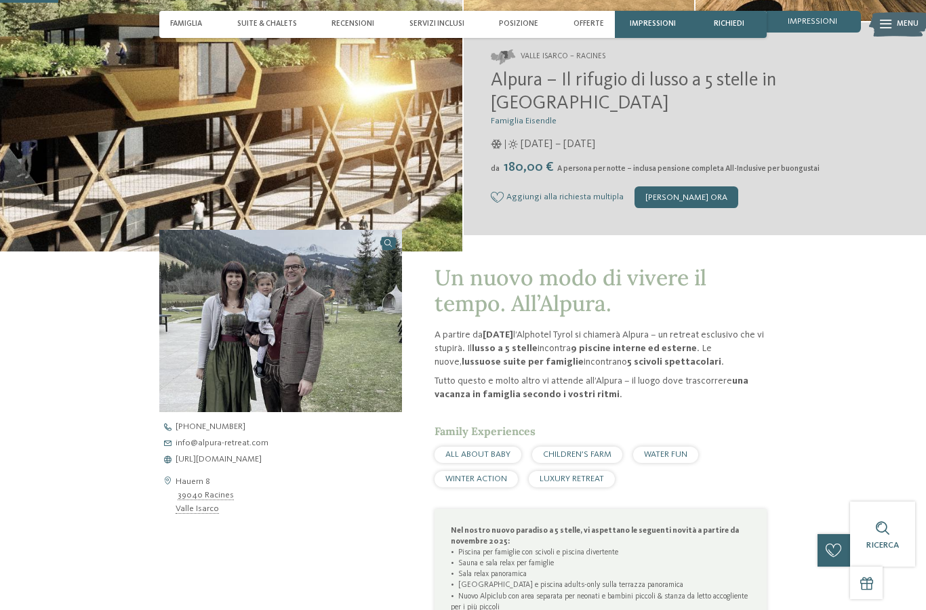
scroll to position [207, 0]
click at [205, 464] on span "[URL][DOMAIN_NAME]" at bounding box center [219, 459] width 86 height 9
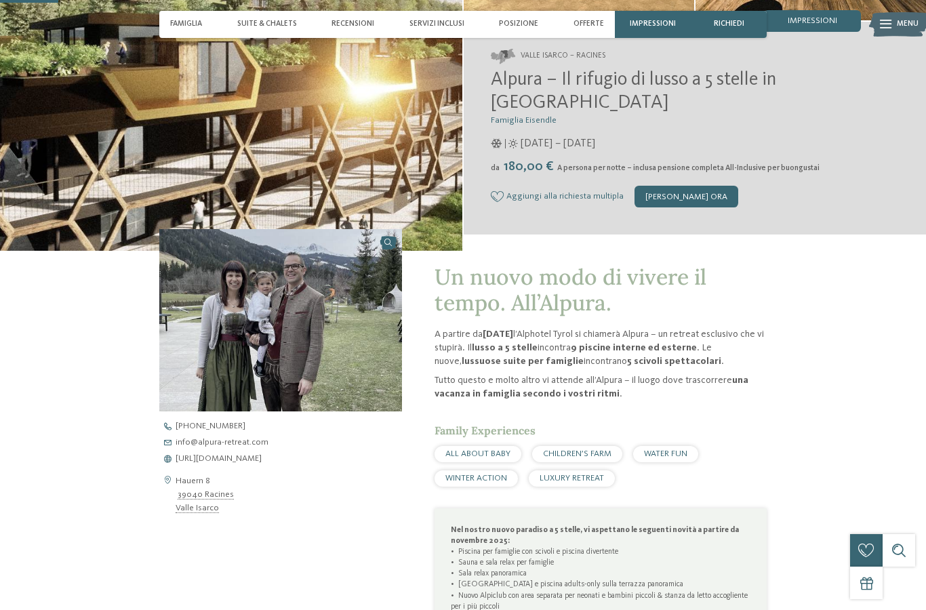
scroll to position [261, 0]
